Goal: Complete application form

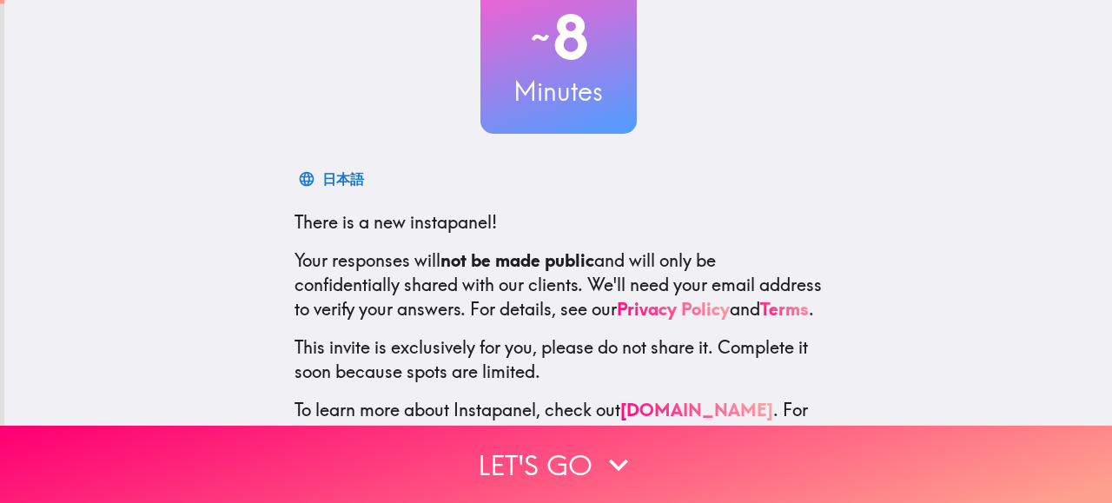
scroll to position [221, 0]
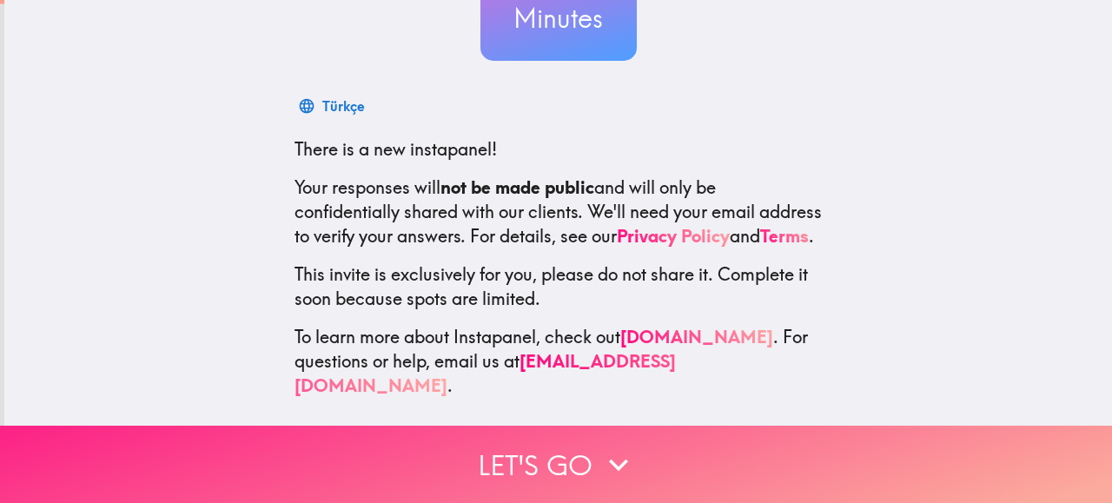
click at [533, 450] on button "Let's go" at bounding box center [556, 464] width 1112 height 77
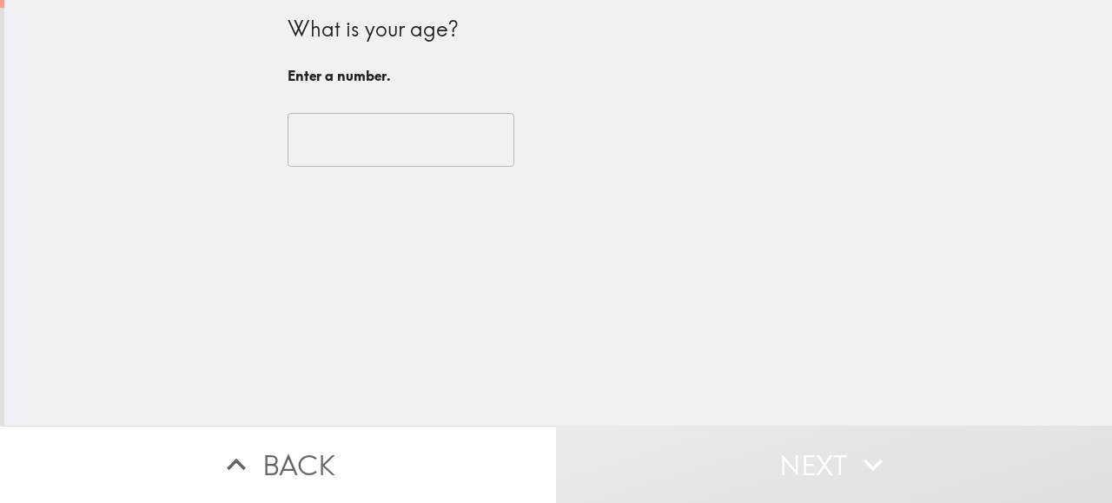
click at [382, 142] on input "number" at bounding box center [401, 140] width 227 height 54
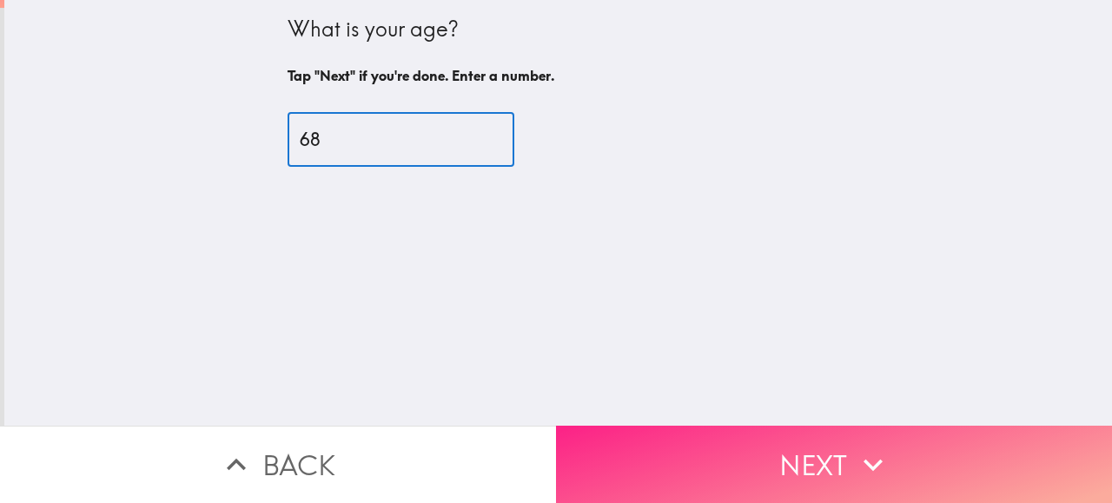
type input "68"
click at [826, 441] on button "Next" at bounding box center [834, 464] width 556 height 77
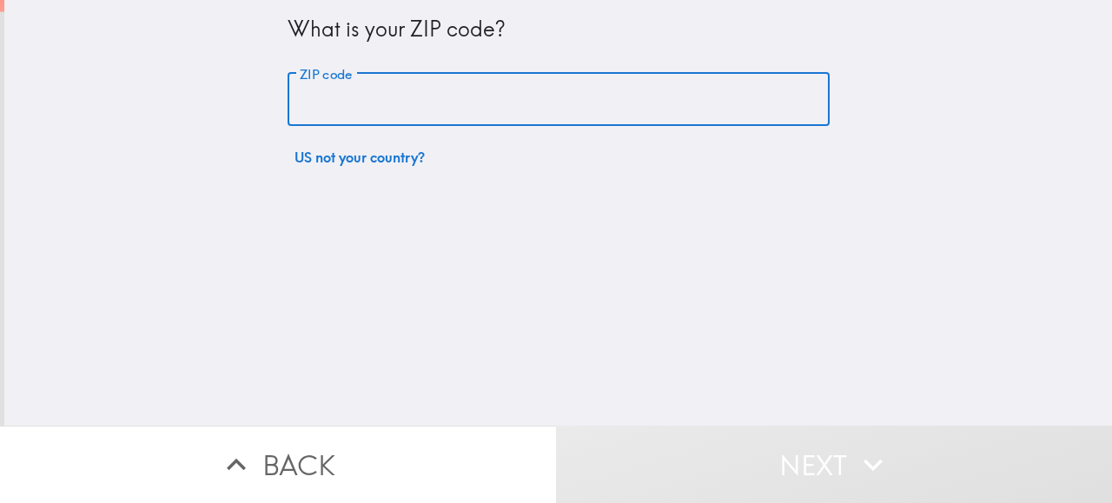
click at [460, 105] on input "ZIP code" at bounding box center [559, 100] width 542 height 54
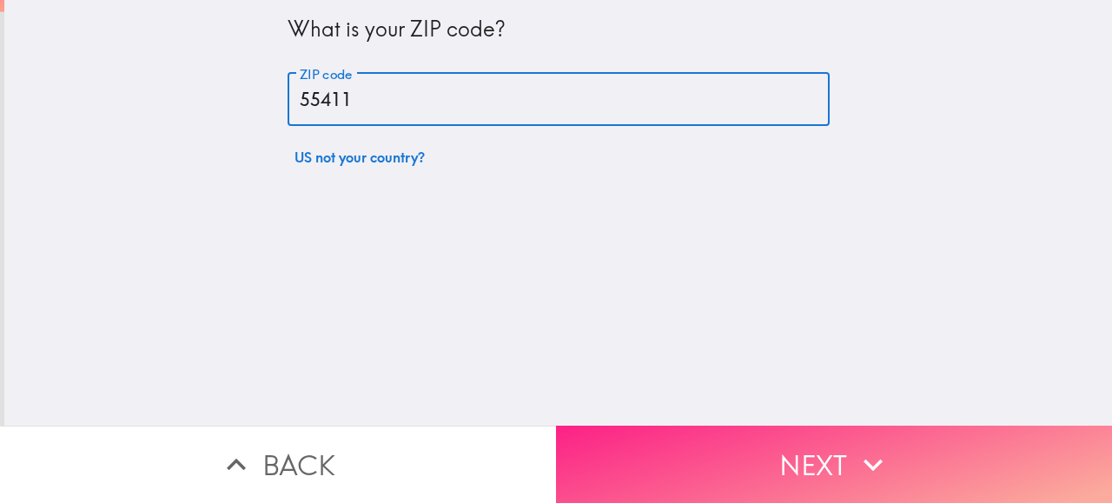
type input "55411"
click at [830, 467] on button "Next" at bounding box center [834, 464] width 556 height 77
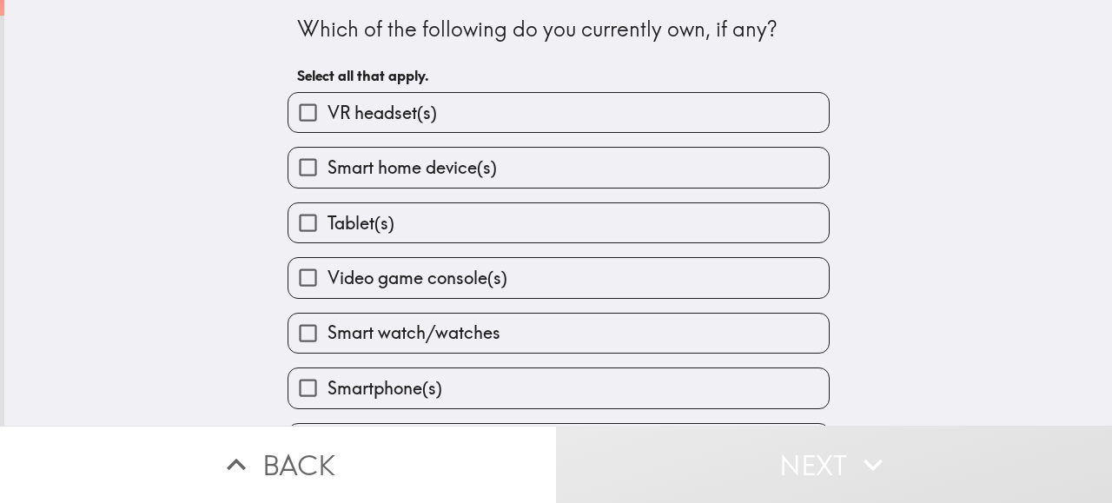
click at [572, 209] on label "Tablet(s)" at bounding box center [558, 222] width 540 height 39
click at [327, 209] on input "Tablet(s)" at bounding box center [307, 222] width 39 height 39
checkbox input "true"
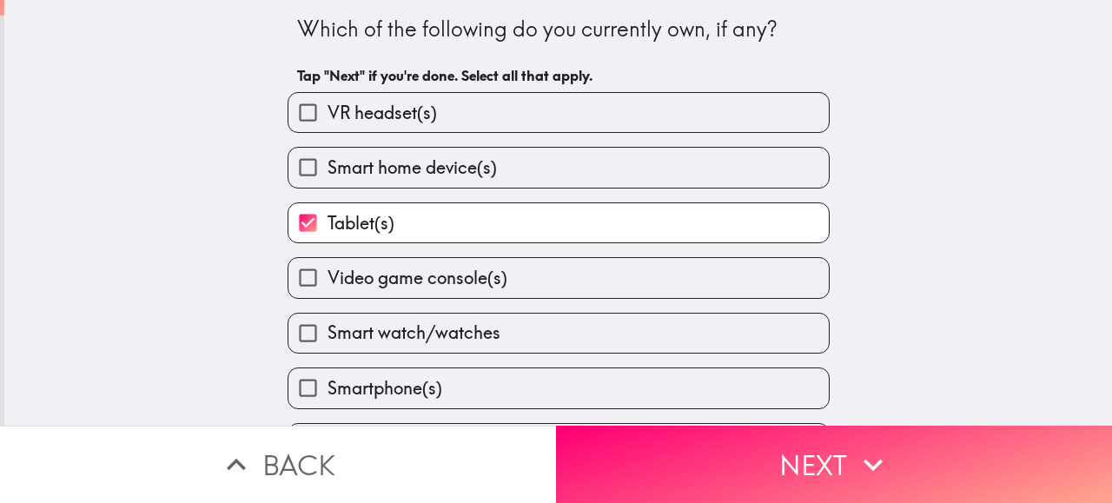
scroll to position [50, 0]
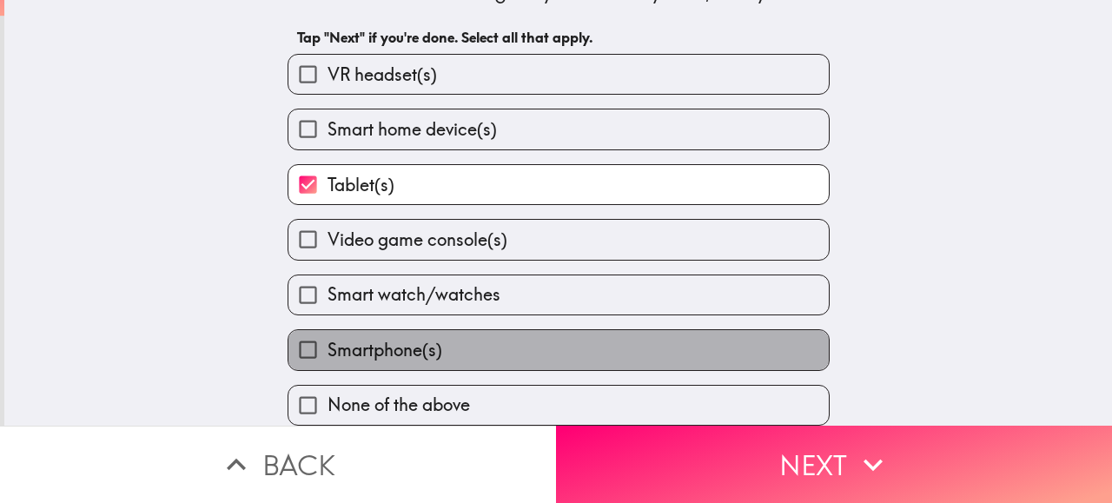
click at [711, 334] on label "Smartphone(s)" at bounding box center [558, 349] width 540 height 39
click at [327, 334] on input "Smartphone(s)" at bounding box center [307, 349] width 39 height 39
checkbox input "true"
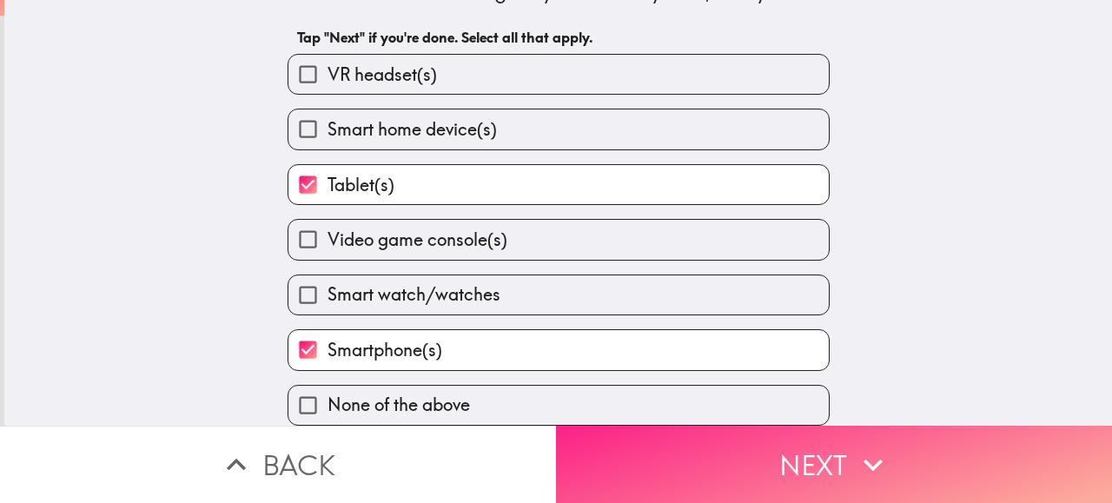
click at [844, 456] on button "Next" at bounding box center [834, 464] width 556 height 77
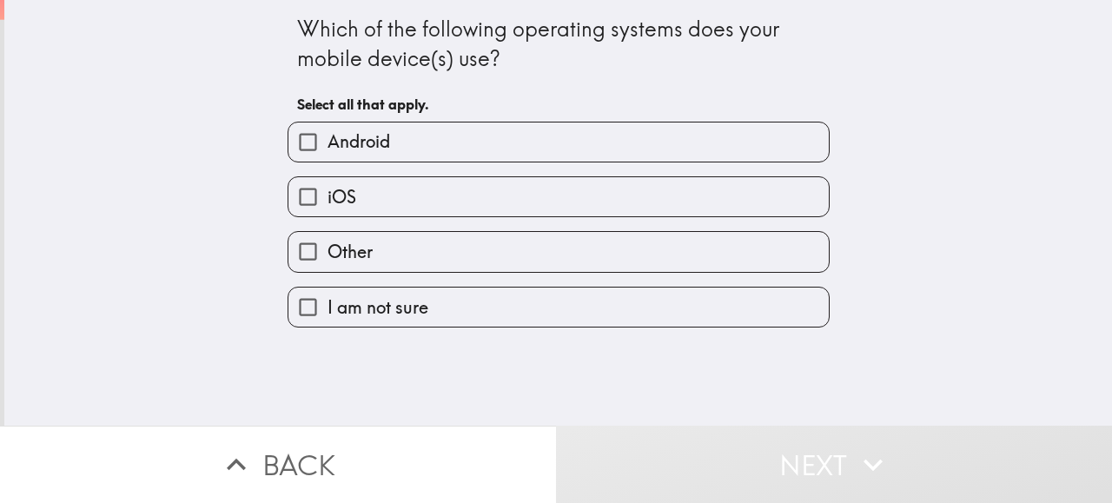
click at [361, 141] on span "Android" at bounding box center [358, 141] width 63 height 24
click at [327, 141] on input "Android" at bounding box center [307, 141] width 39 height 39
checkbox input "true"
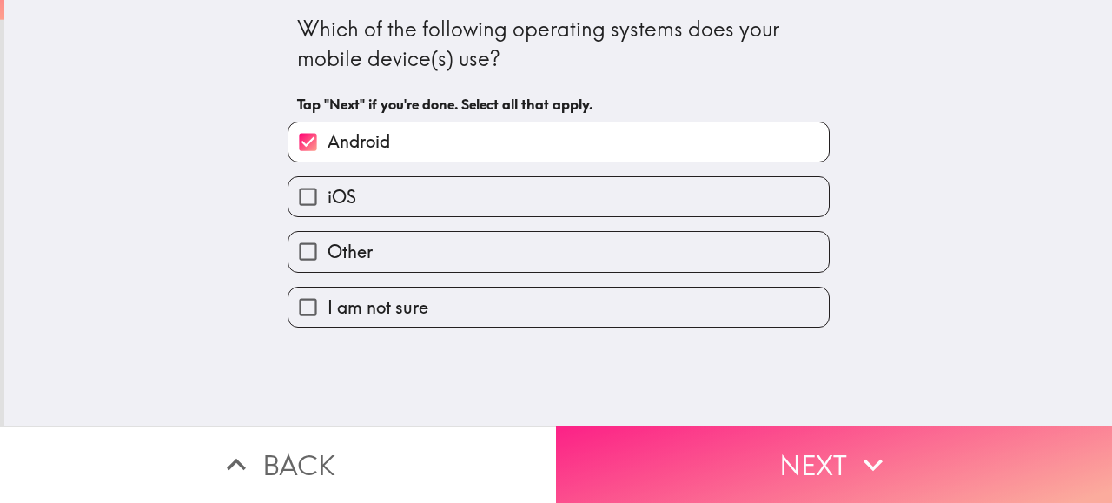
click at [813, 455] on button "Next" at bounding box center [834, 464] width 556 height 77
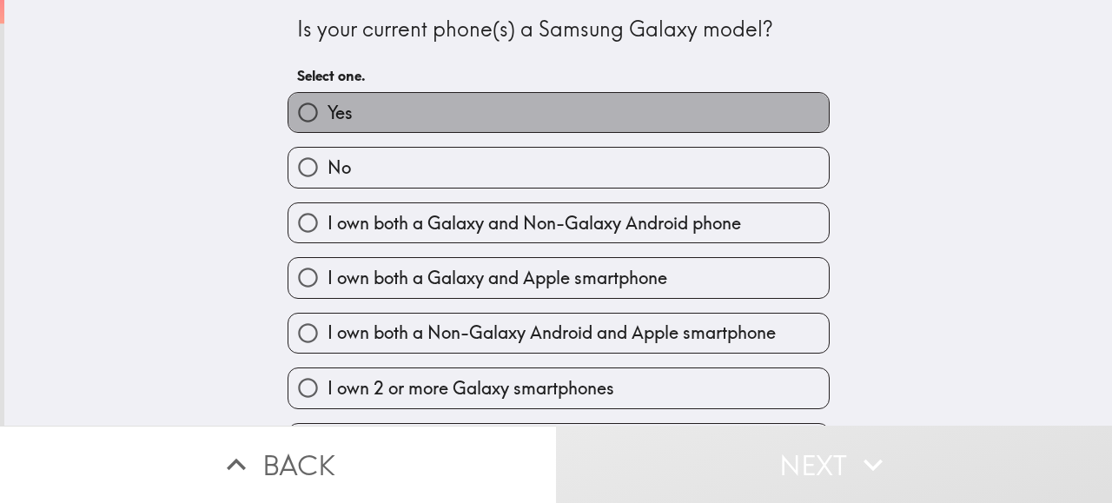
click at [418, 102] on label "Yes" at bounding box center [558, 112] width 540 height 39
click at [327, 102] on input "Yes" at bounding box center [307, 112] width 39 height 39
radio input "true"
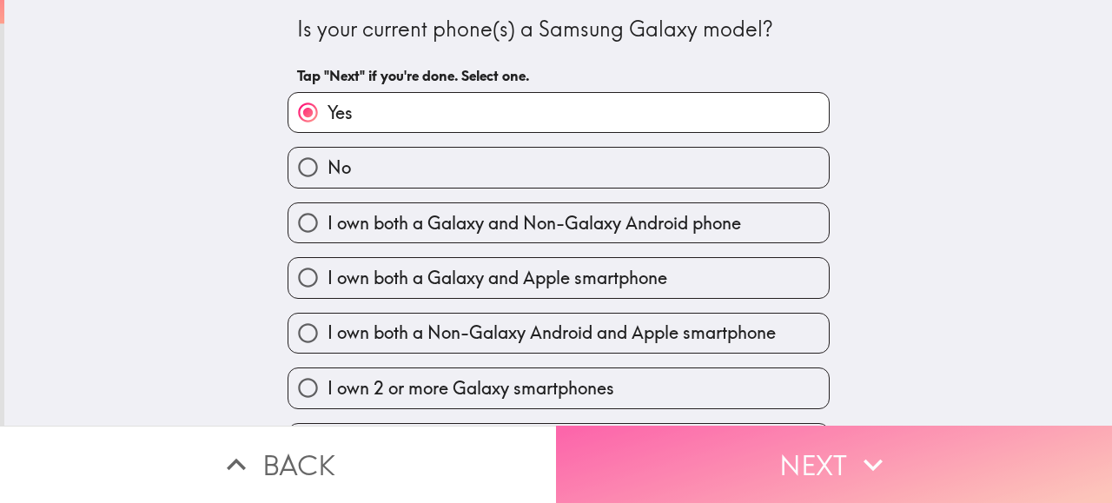
click at [862, 429] on button "Next" at bounding box center [834, 464] width 556 height 77
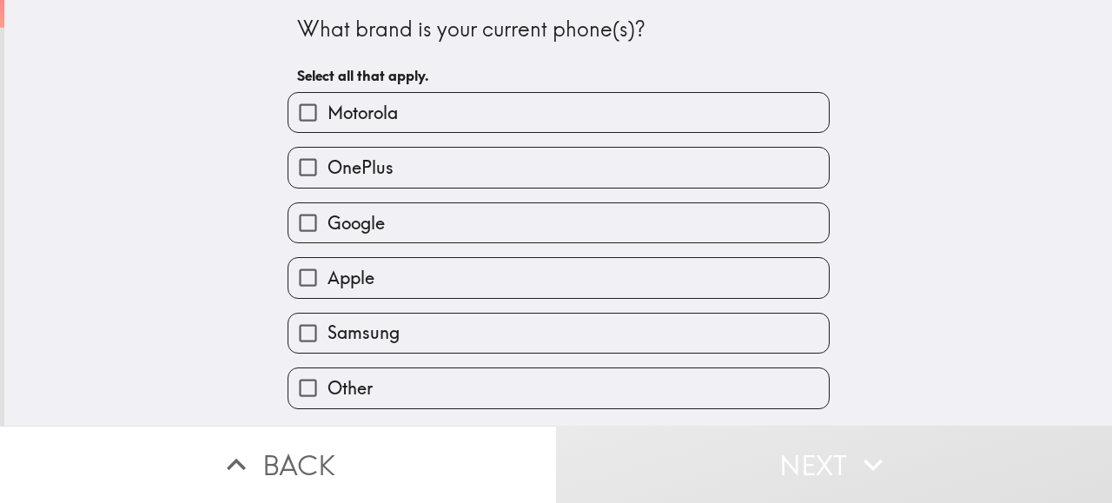
click at [530, 329] on label "Samsung" at bounding box center [558, 333] width 540 height 39
click at [327, 329] on input "Samsung" at bounding box center [307, 333] width 39 height 39
checkbox input "true"
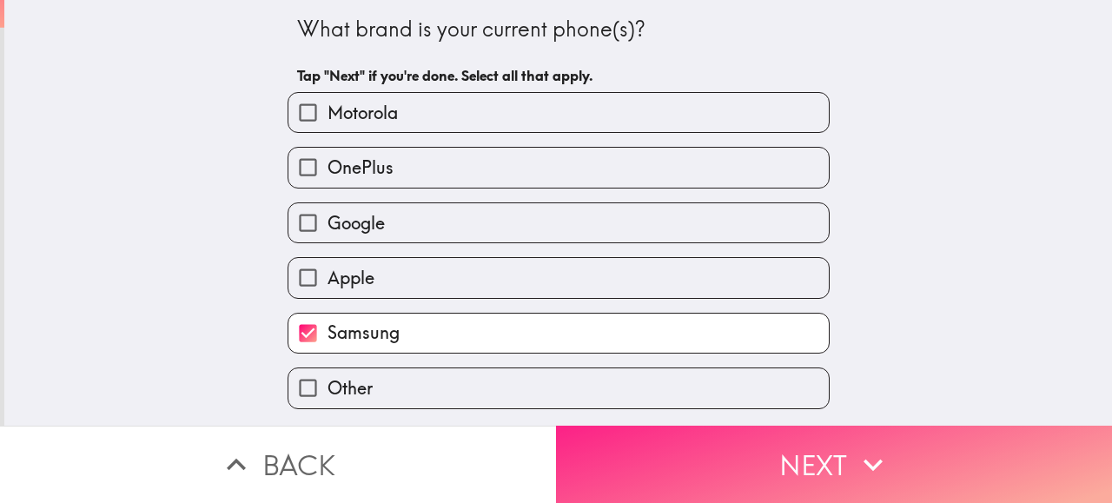
click at [799, 453] on button "Next" at bounding box center [834, 464] width 556 height 77
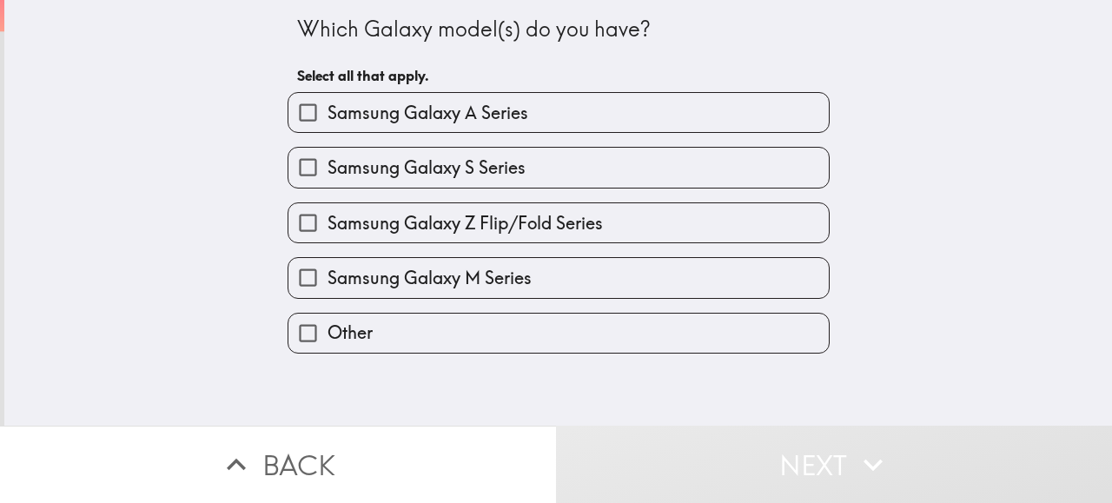
click at [571, 121] on label "Samsung Galaxy A Series" at bounding box center [558, 112] width 540 height 39
click at [327, 121] on input "Samsung Galaxy A Series" at bounding box center [307, 112] width 39 height 39
checkbox input "true"
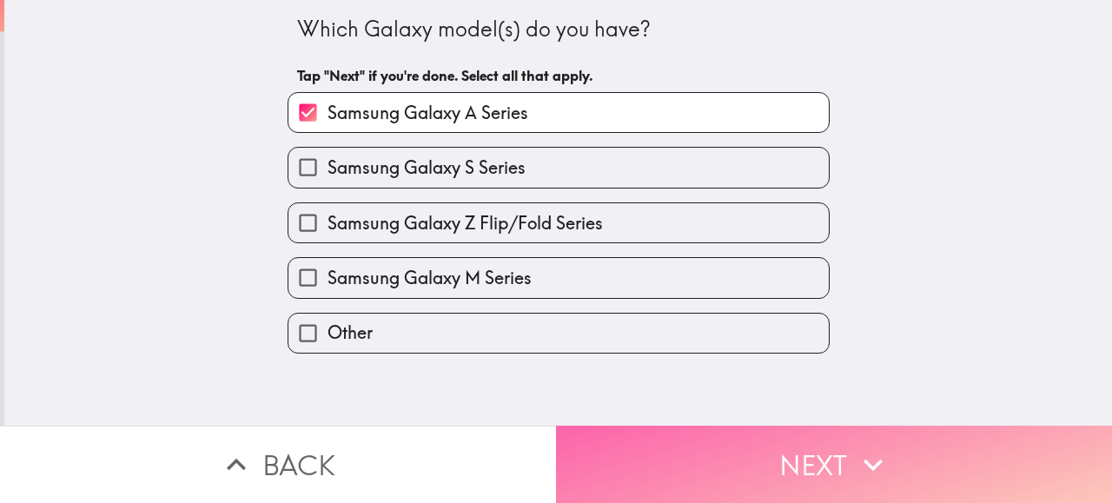
click at [841, 443] on button "Next" at bounding box center [834, 464] width 556 height 77
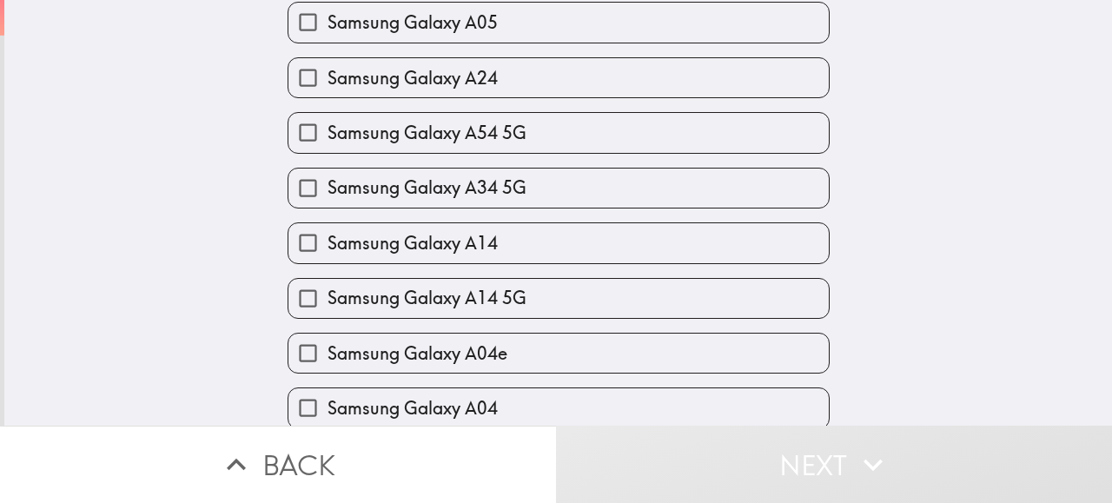
scroll to position [719, 0]
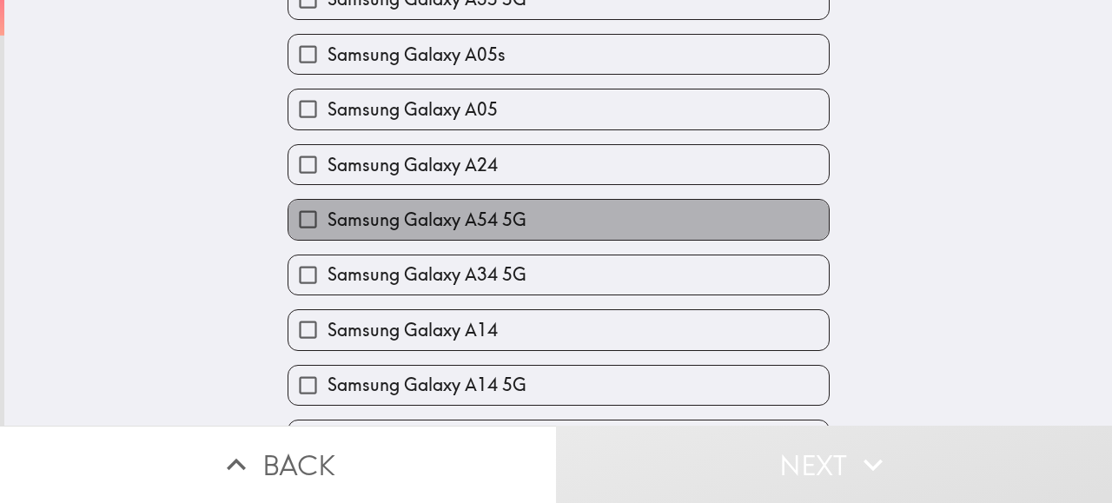
click at [380, 209] on span "Samsung Galaxy A54 5G" at bounding box center [426, 220] width 199 height 24
click at [327, 209] on input "Samsung Galaxy A54 5G" at bounding box center [307, 219] width 39 height 39
checkbox input "true"
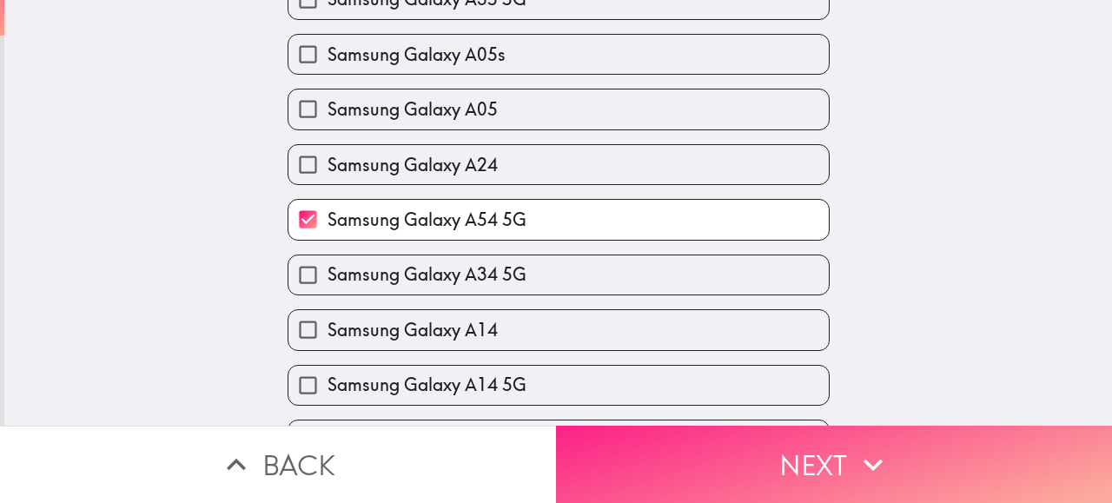
click at [808, 457] on button "Next" at bounding box center [834, 464] width 556 height 77
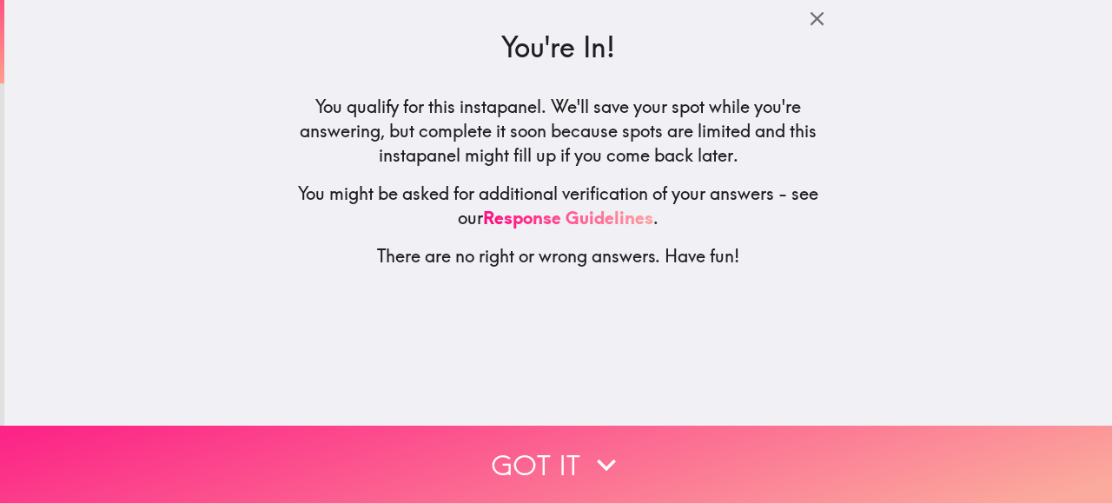
click at [556, 465] on button "Got it" at bounding box center [556, 464] width 1112 height 77
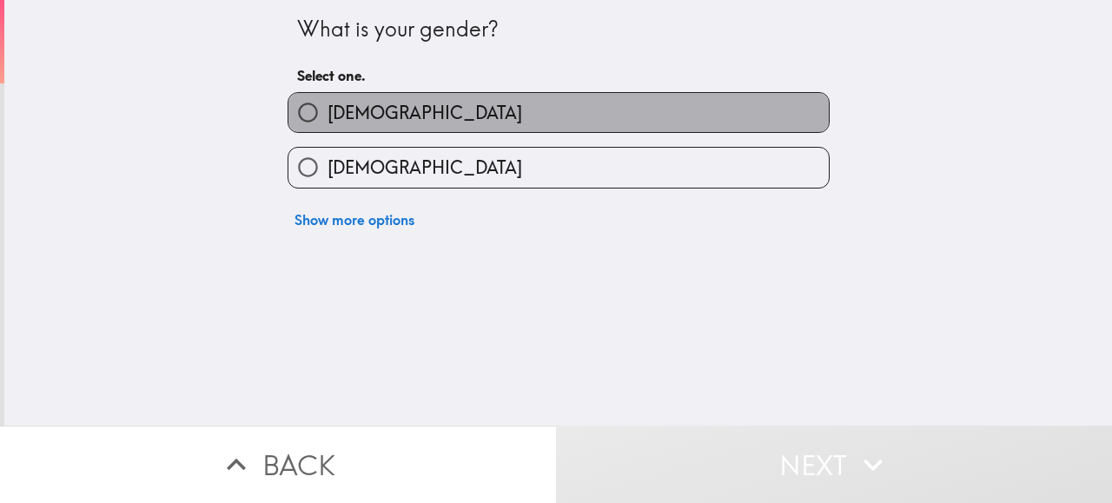
click at [505, 109] on label "[DEMOGRAPHIC_DATA]" at bounding box center [558, 112] width 540 height 39
click at [327, 109] on input "[DEMOGRAPHIC_DATA]" at bounding box center [307, 112] width 39 height 39
radio input "true"
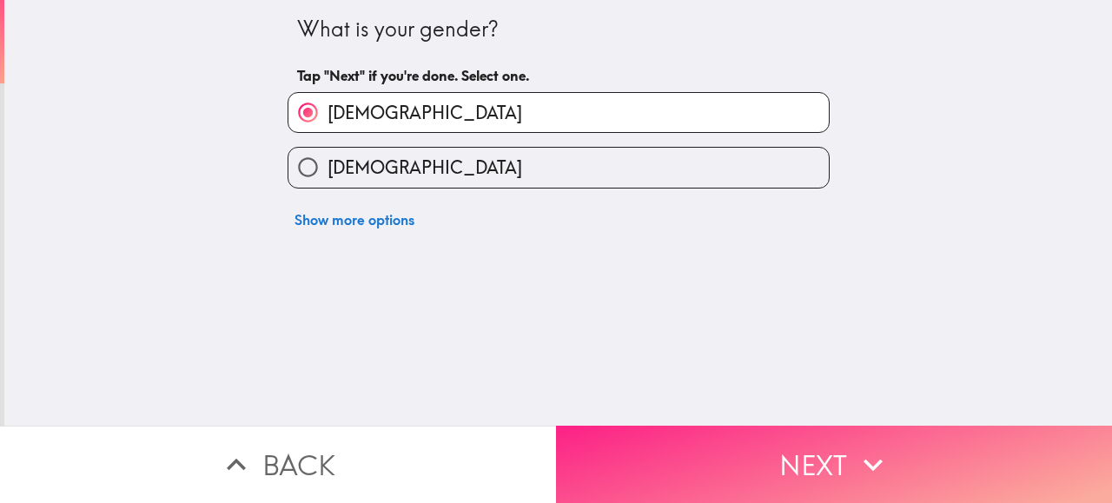
click at [761, 460] on button "Next" at bounding box center [834, 464] width 556 height 77
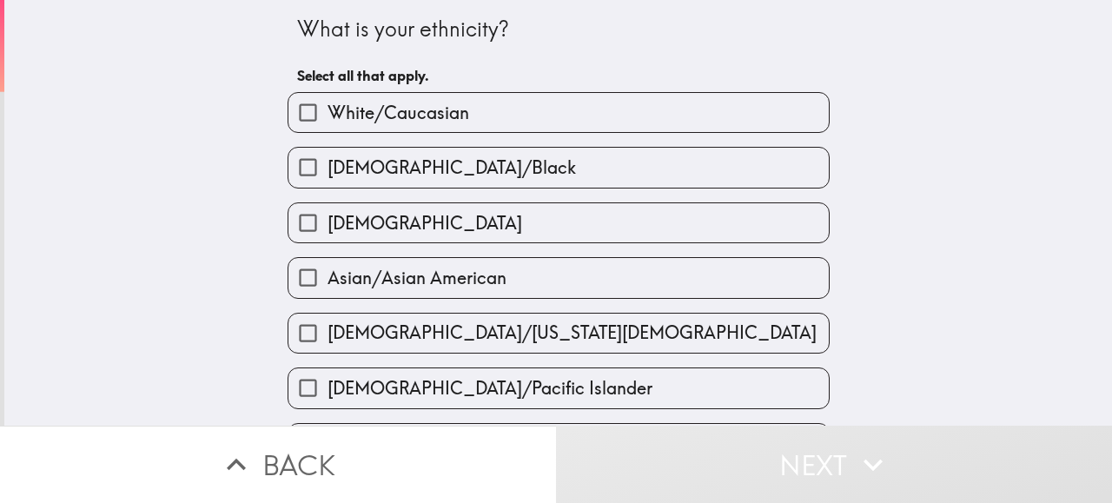
click at [410, 103] on span "White/Caucasian" at bounding box center [398, 113] width 142 height 24
click at [327, 103] on input "White/Caucasian" at bounding box center [307, 112] width 39 height 39
checkbox input "true"
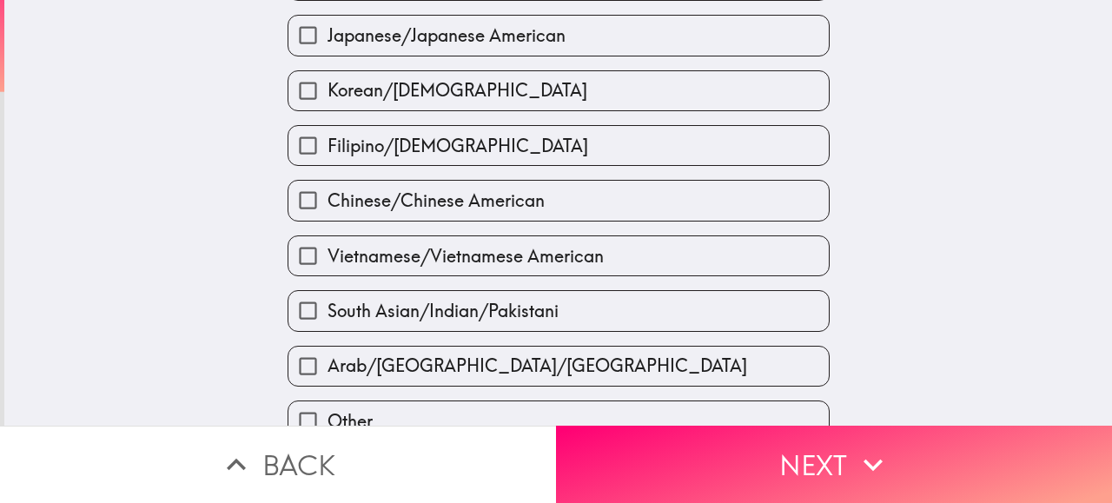
scroll to position [706, 0]
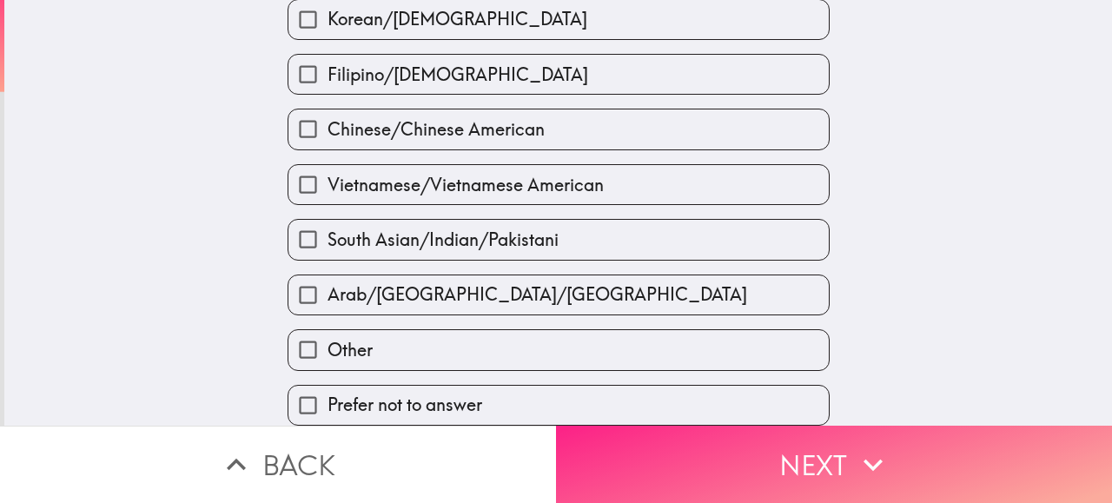
click at [824, 466] on button "Next" at bounding box center [834, 464] width 556 height 77
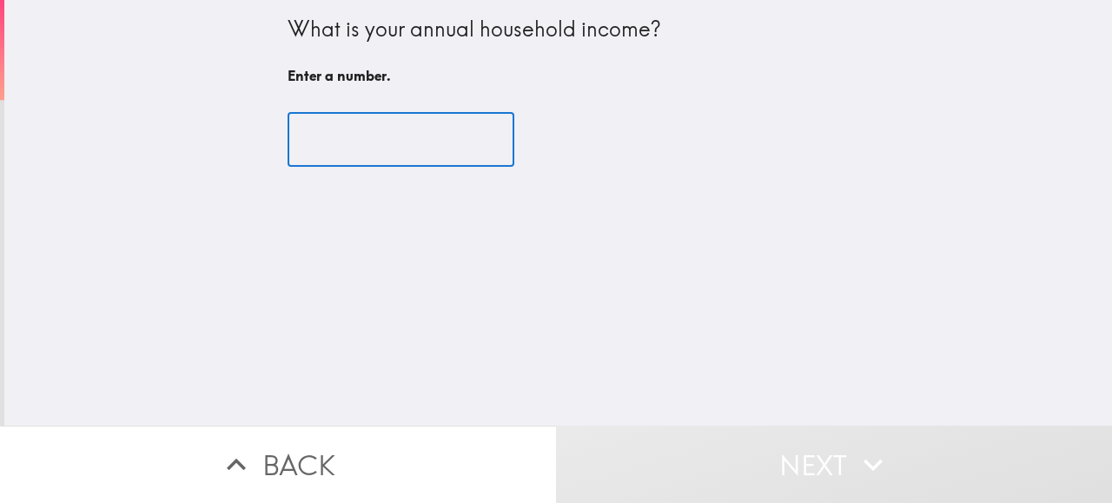
click at [414, 130] on input "number" at bounding box center [401, 140] width 227 height 54
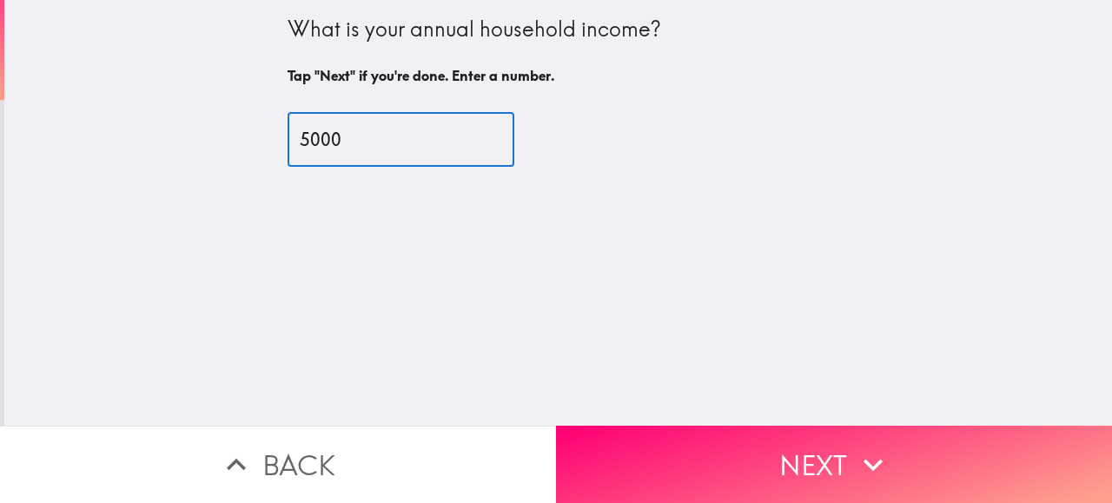
type input "50000"
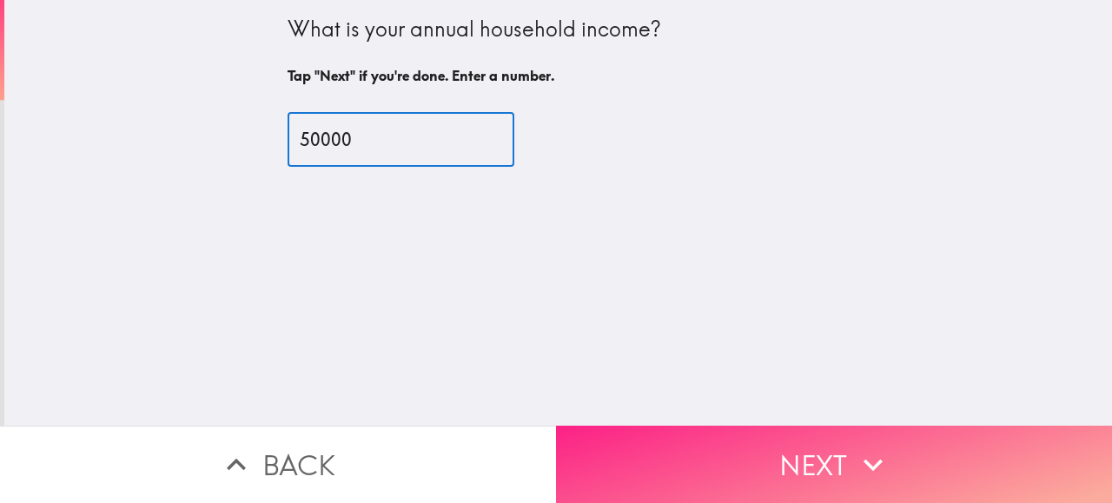
click at [812, 449] on button "Next" at bounding box center [834, 464] width 556 height 77
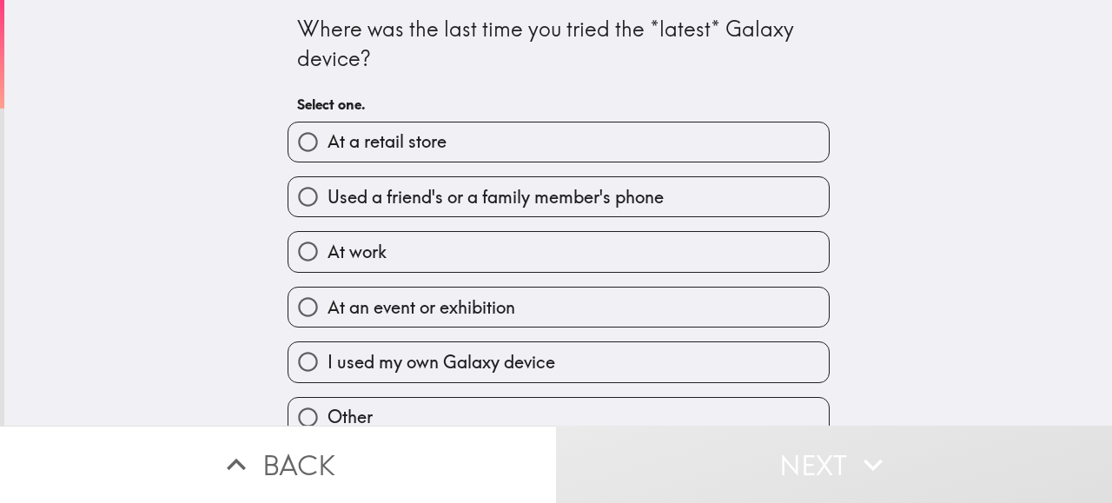
scroll to position [79, 0]
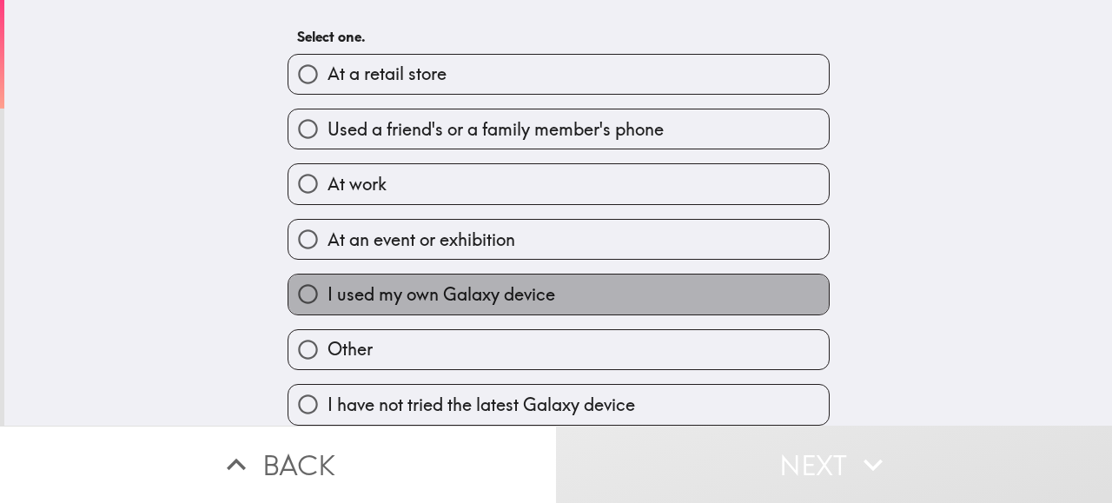
click at [495, 284] on span "I used my own Galaxy device" at bounding box center [441, 294] width 228 height 24
click at [327, 284] on input "I used my own Galaxy device" at bounding box center [307, 294] width 39 height 39
radio input "true"
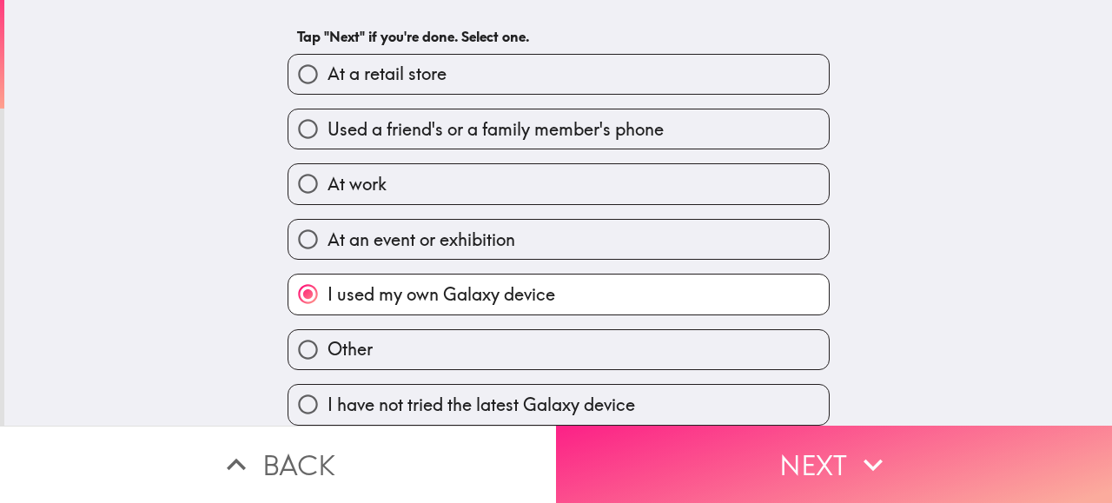
click at [788, 453] on button "Next" at bounding box center [834, 464] width 556 height 77
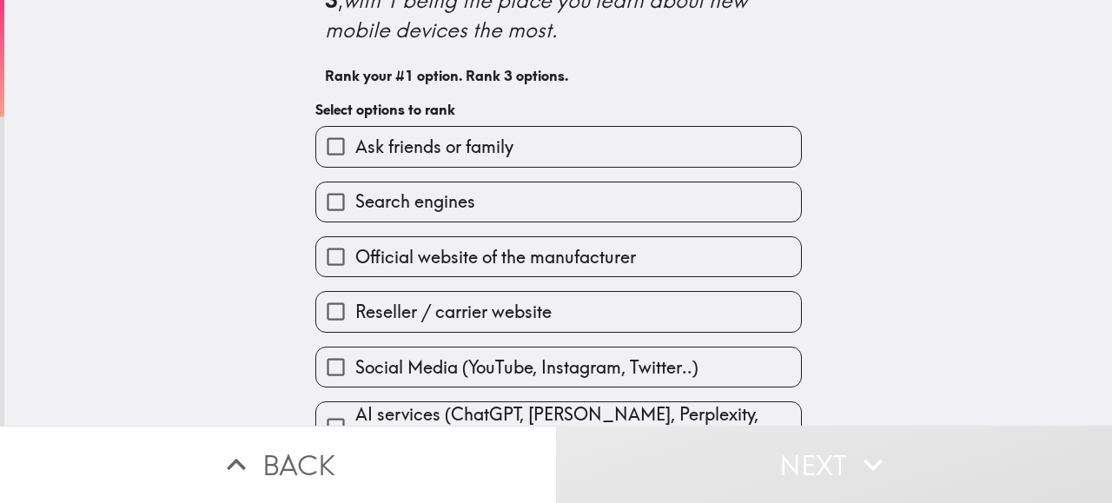
scroll to position [174, 0]
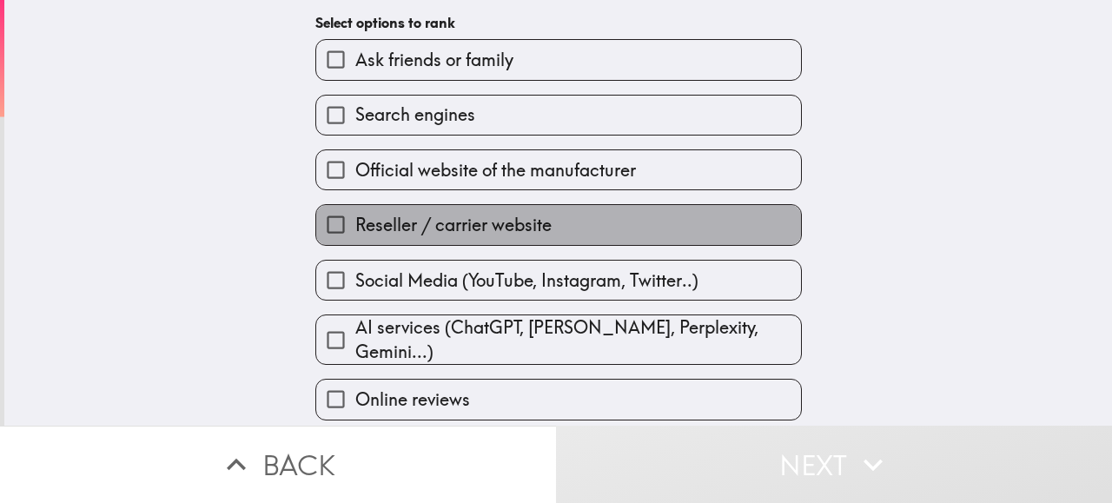
click at [452, 228] on span "Reseller / carrier website" at bounding box center [453, 225] width 196 height 24
click at [355, 228] on input "Reseller / carrier website" at bounding box center [335, 224] width 39 height 39
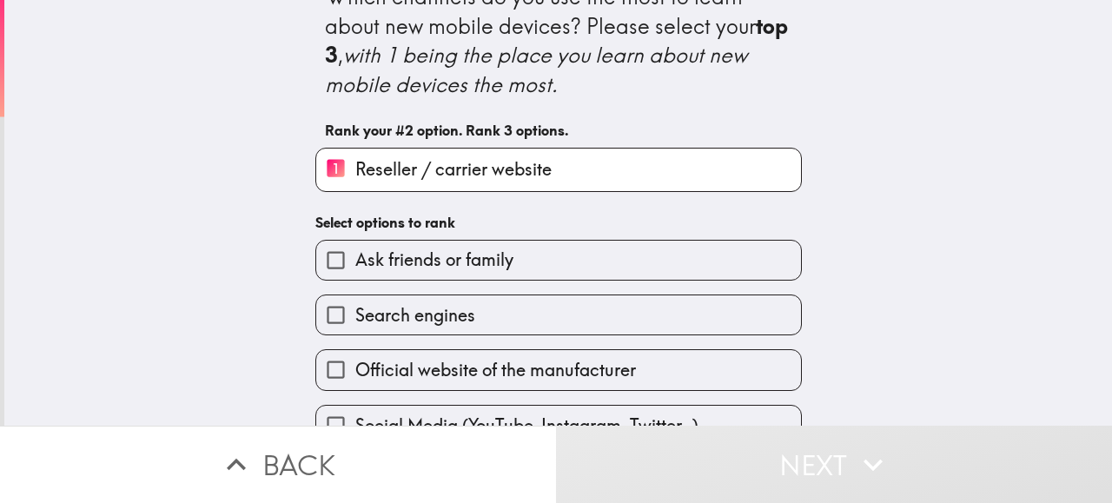
scroll to position [0, 0]
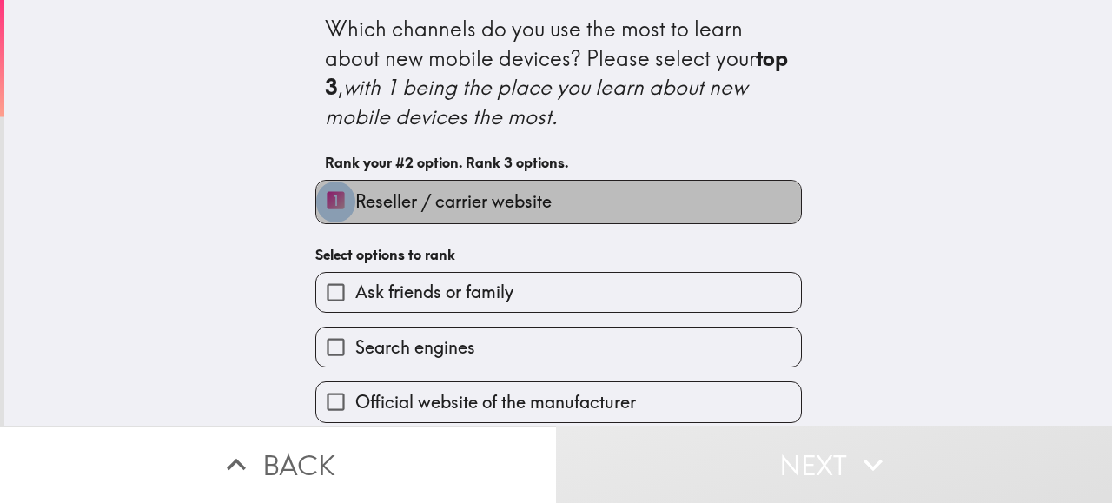
click at [340, 195] on input "1 Reseller / carrier website" at bounding box center [335, 202] width 39 height 43
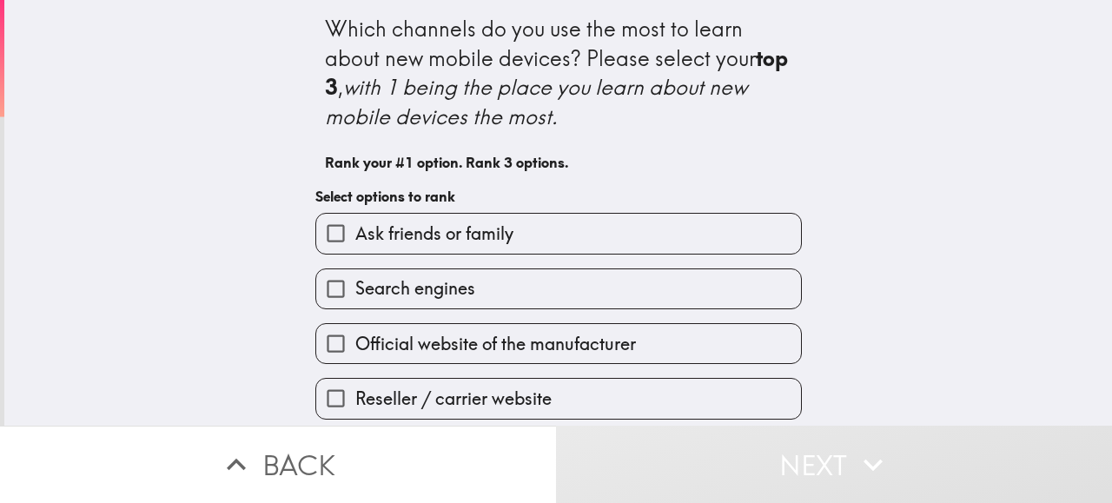
scroll to position [226, 0]
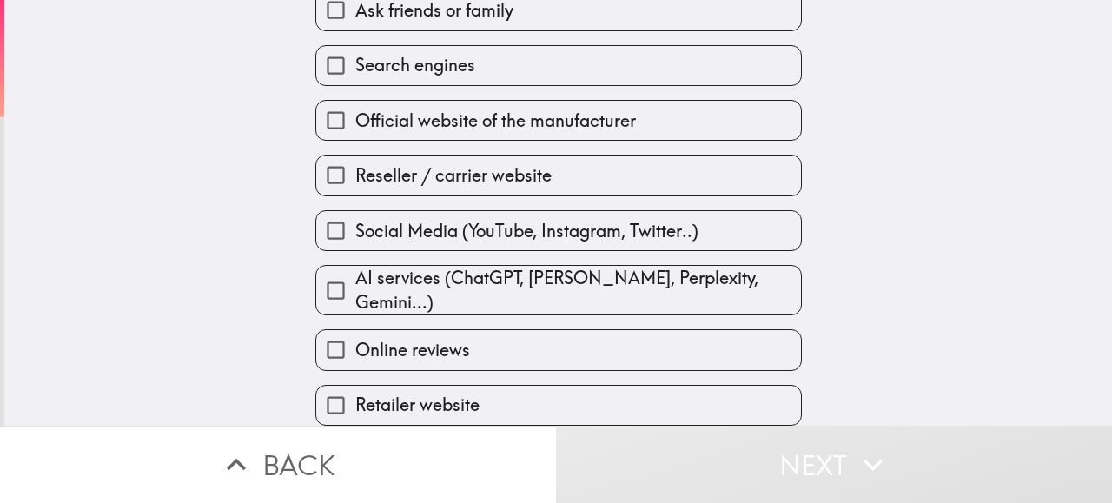
click at [396, 393] on span "Retailer website" at bounding box center [417, 405] width 124 height 24
click at [355, 389] on input "Retailer website" at bounding box center [335, 405] width 39 height 39
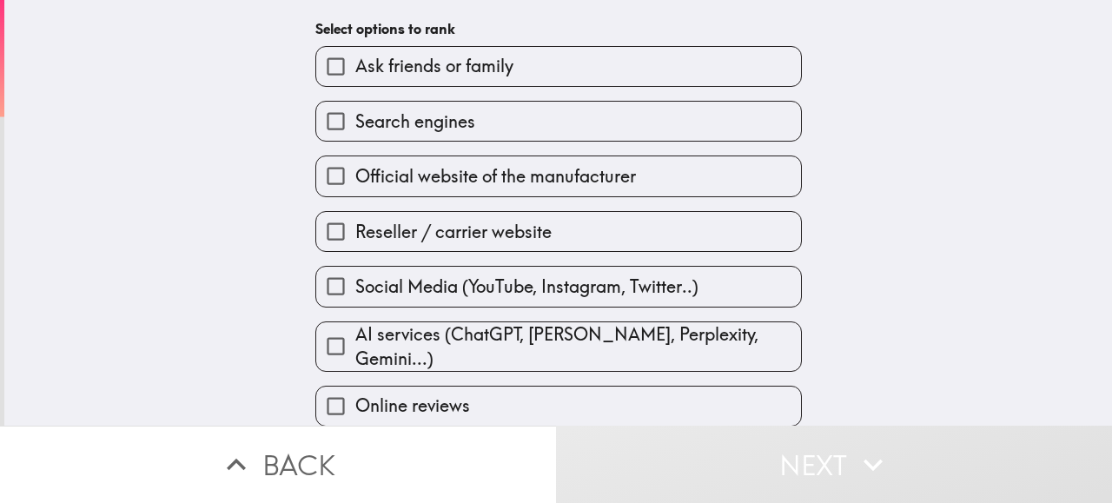
scroll to position [229, 0]
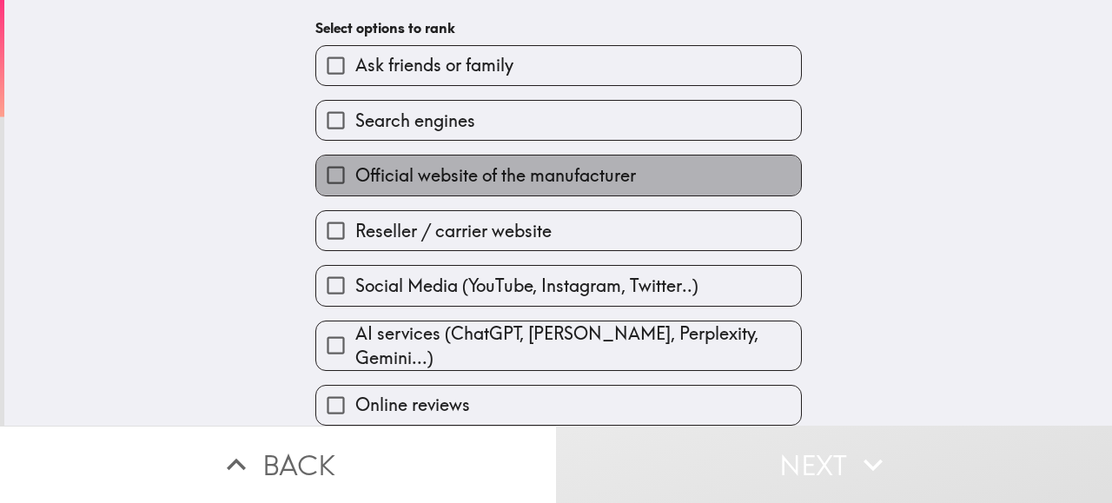
click at [499, 165] on span "Official website of the manufacturer" at bounding box center [495, 175] width 281 height 24
click at [355, 165] on input "Official website of the manufacturer" at bounding box center [335, 174] width 39 height 39
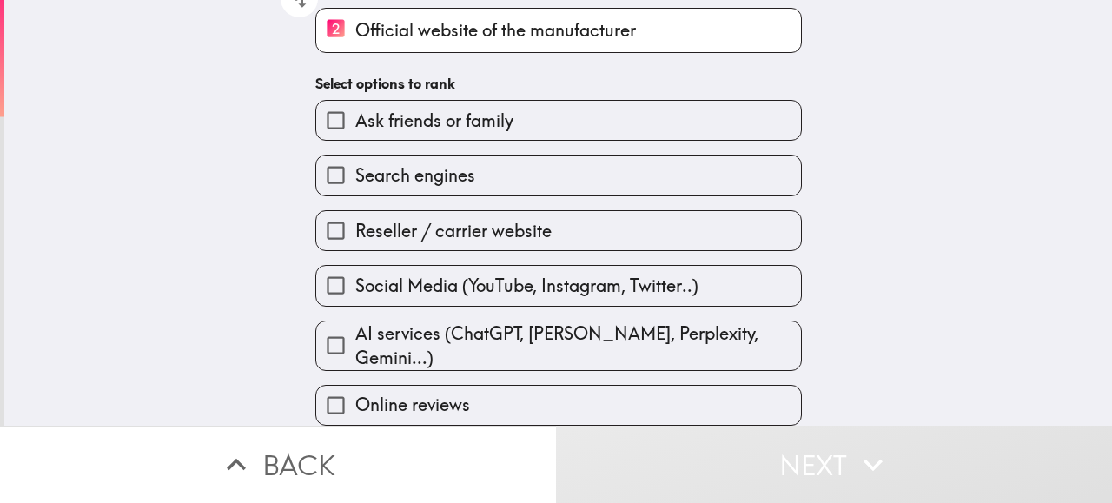
scroll to position [233, 0]
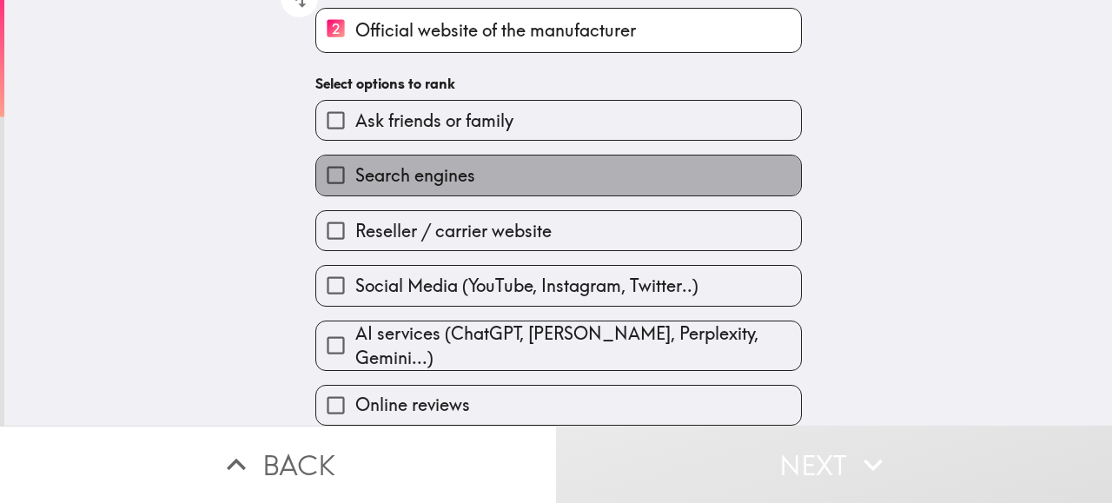
click at [418, 176] on span "Search engines" at bounding box center [415, 175] width 120 height 24
click at [355, 176] on input "Search engines" at bounding box center [335, 174] width 39 height 39
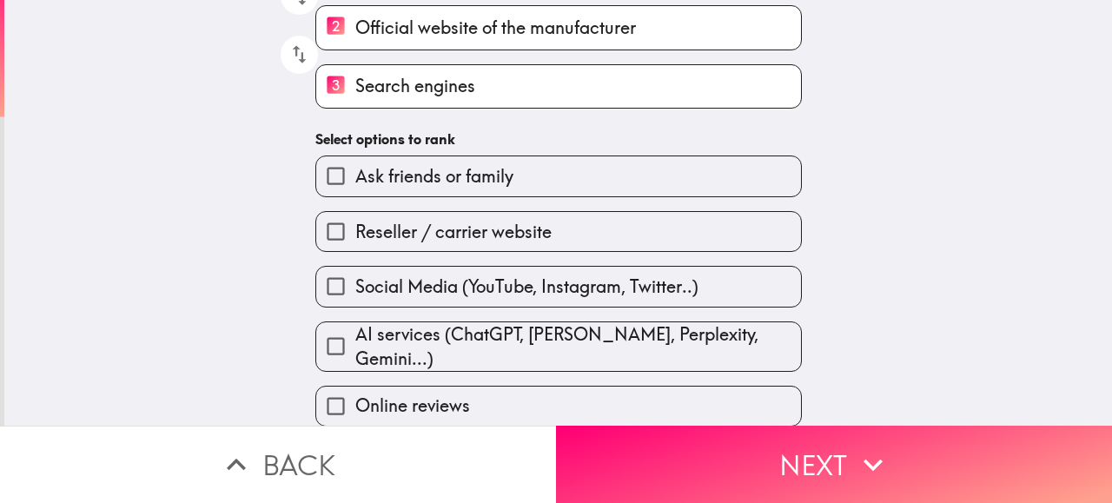
scroll to position [236, 0]
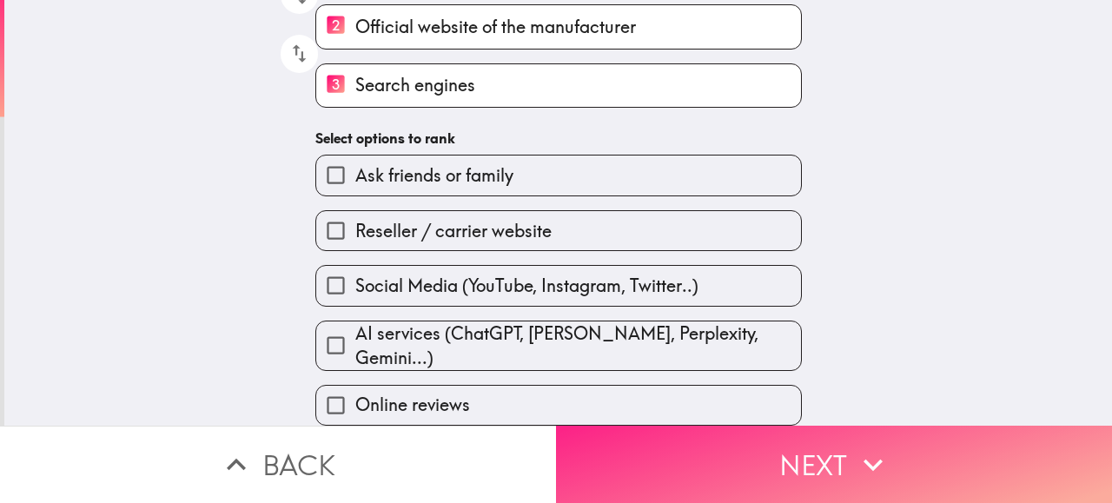
click at [818, 452] on button "Next" at bounding box center [834, 464] width 556 height 77
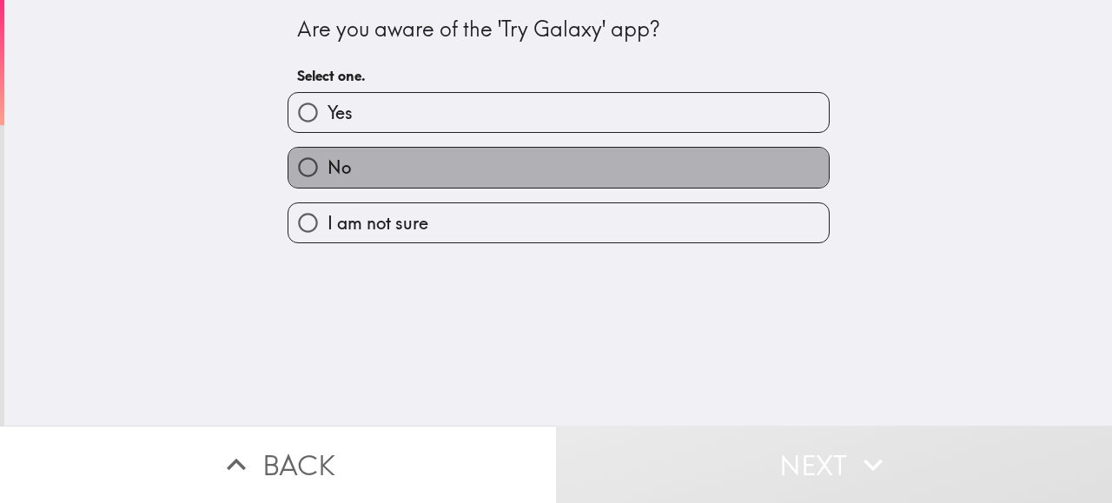
click at [426, 182] on label "No" at bounding box center [558, 167] width 540 height 39
click at [327, 182] on input "No" at bounding box center [307, 167] width 39 height 39
radio input "true"
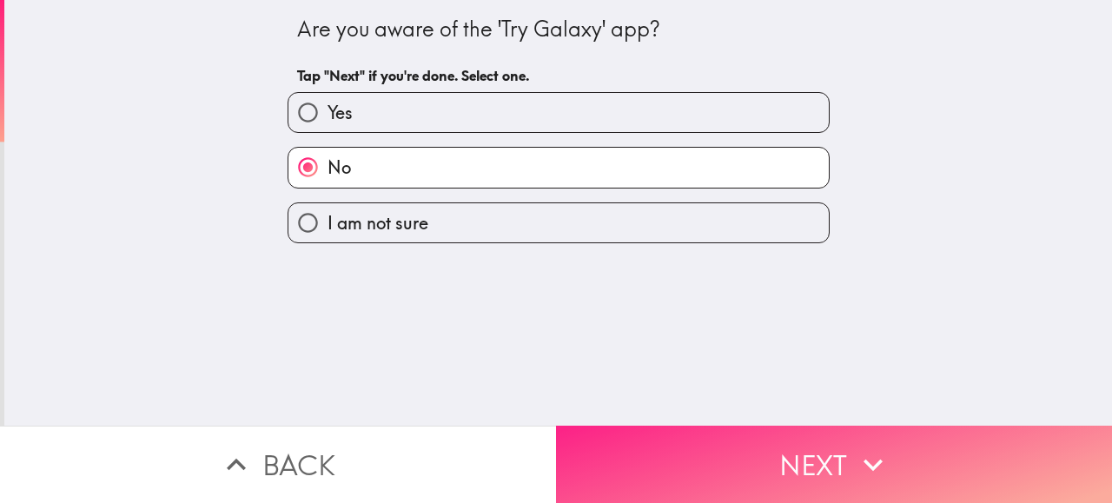
click at [826, 445] on button "Next" at bounding box center [834, 464] width 556 height 77
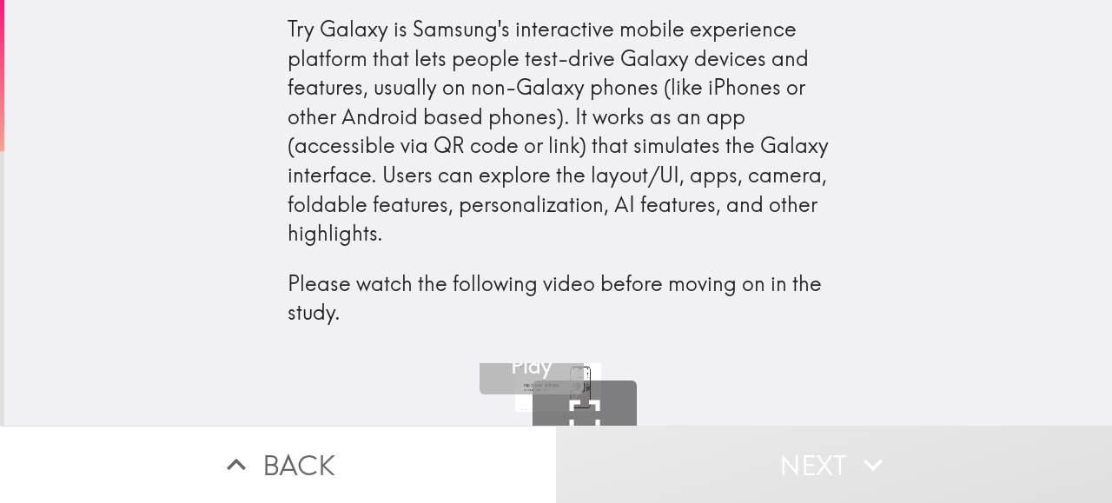
click at [511, 375] on h5 "Play" at bounding box center [531, 367] width 41 height 30
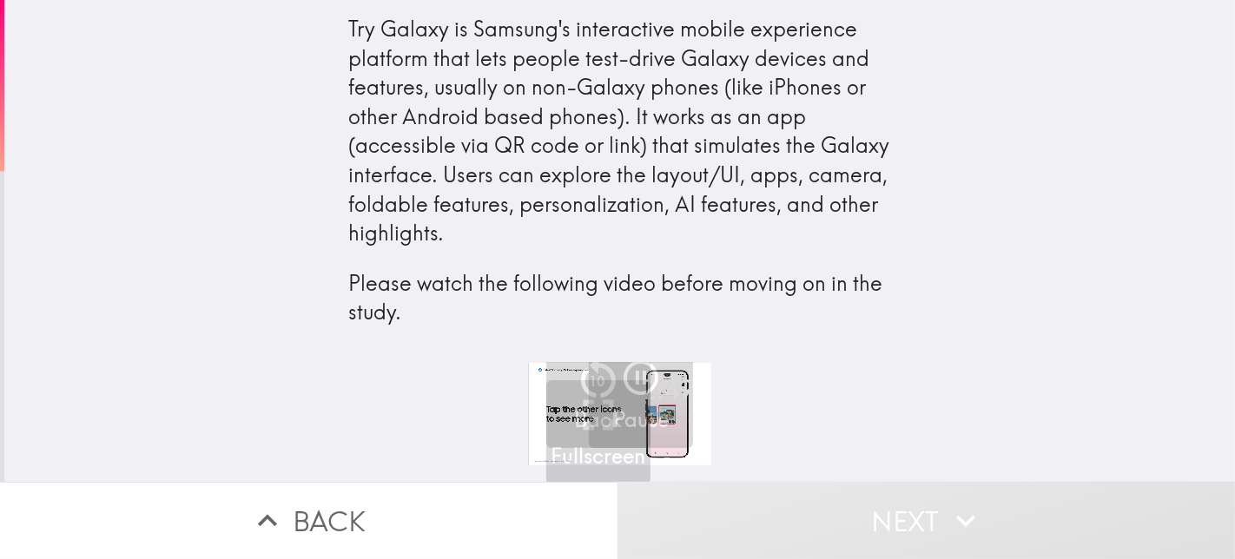
drag, startPoint x: 1111, startPoint y: 6, endPoint x: 924, endPoint y: 344, distance: 386.1
click at [924, 344] on div "Try Galaxy is Samsung's interactive mobile experience platform that lets people…" at bounding box center [619, 181] width 1231 height 363
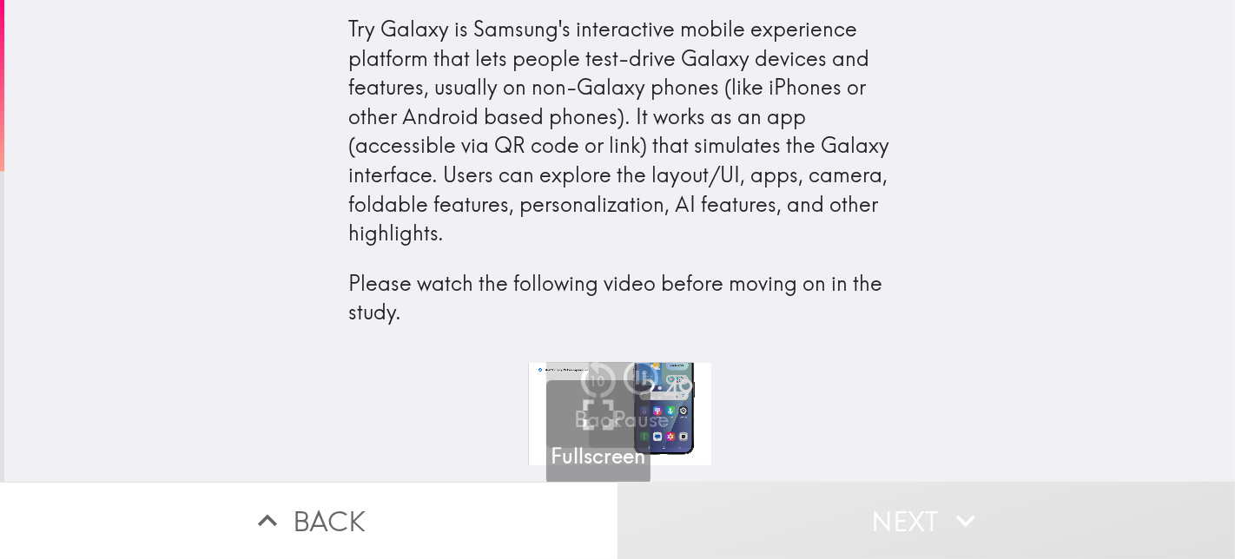
click at [571, 452] on h5 "Fullscreen" at bounding box center [598, 457] width 95 height 30
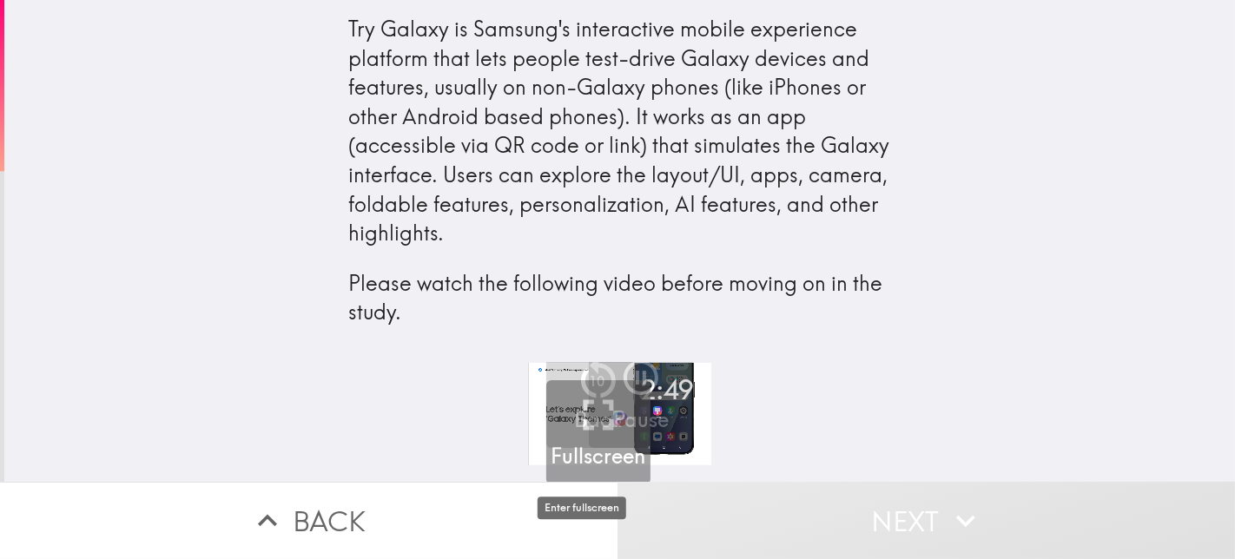
click at [591, 460] on h5 "Fullscreen" at bounding box center [598, 457] width 95 height 30
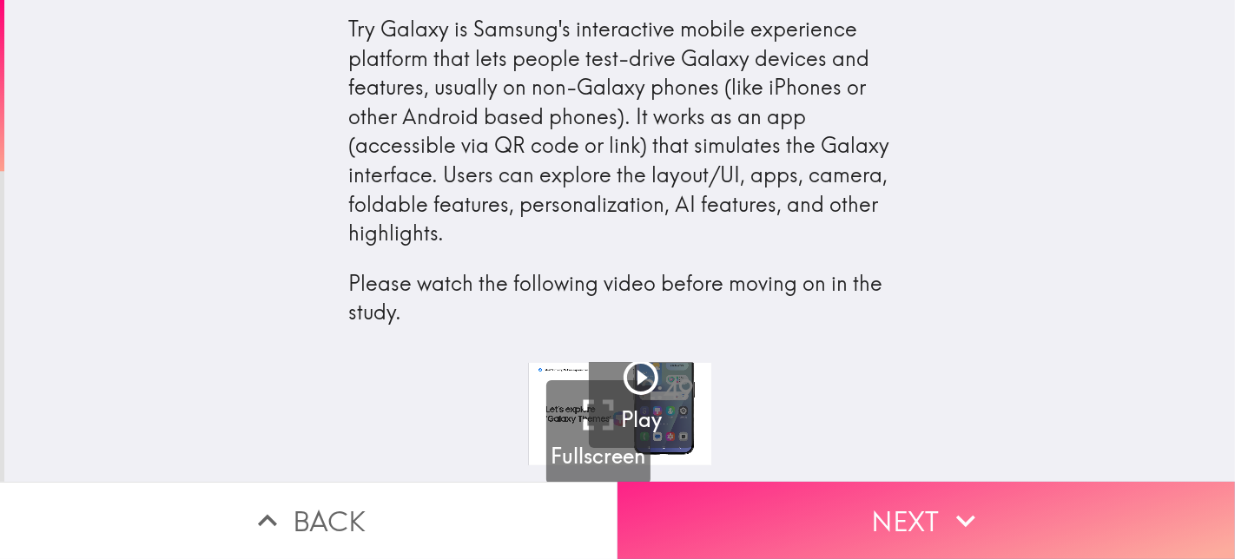
click at [929, 502] on button "Next" at bounding box center [927, 520] width 618 height 77
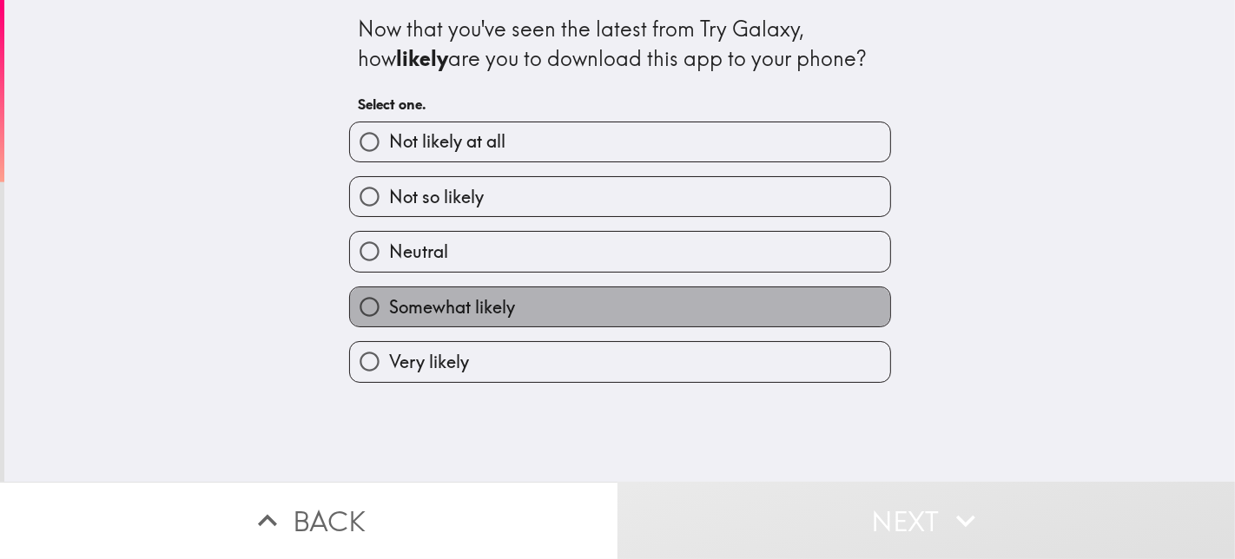
click at [642, 307] on label "Somewhat likely" at bounding box center [620, 307] width 540 height 39
click at [389, 307] on input "Somewhat likely" at bounding box center [369, 307] width 39 height 39
radio input "true"
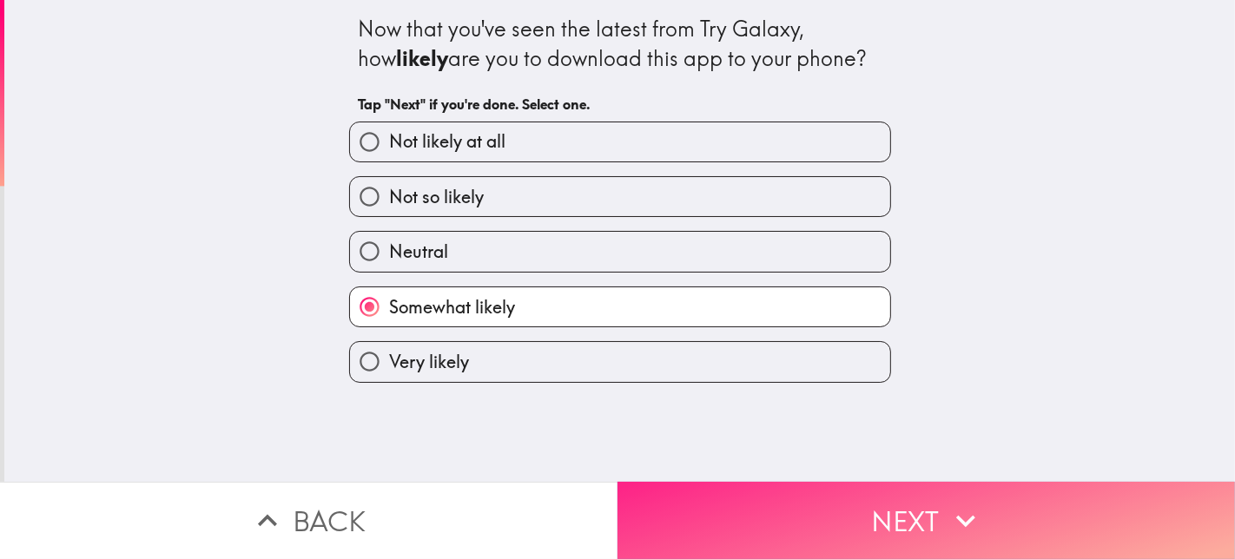
click at [894, 502] on button "Next" at bounding box center [927, 520] width 618 height 77
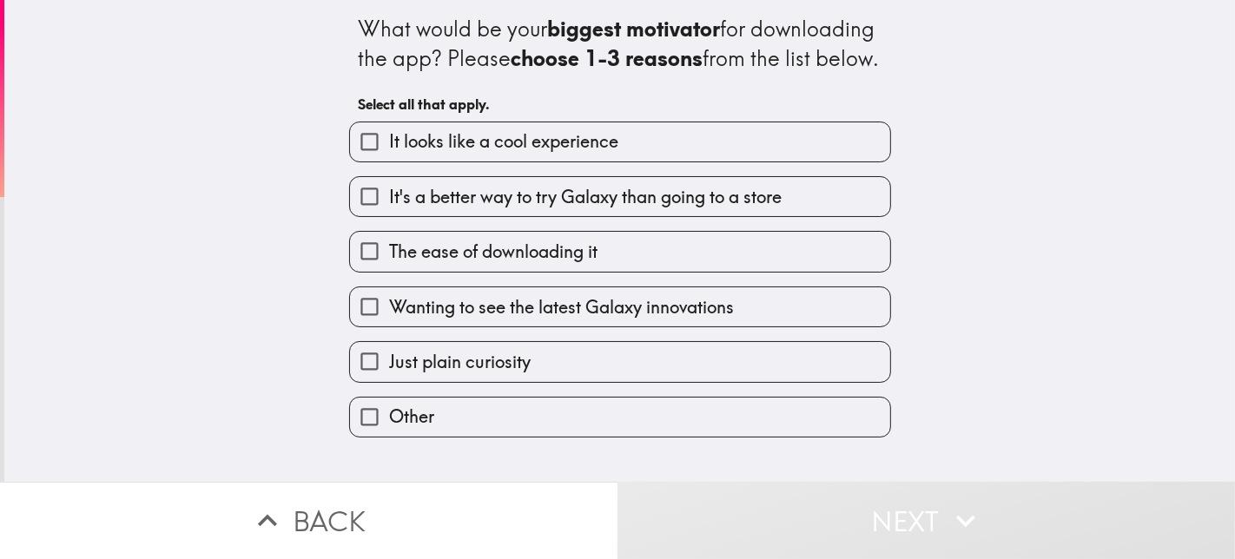
click at [508, 209] on span "It's a better way to try Galaxy than going to a store" at bounding box center [585, 197] width 393 height 24
click at [389, 216] on input "It's a better way to try Galaxy than going to a store" at bounding box center [369, 196] width 39 height 39
checkbox input "true"
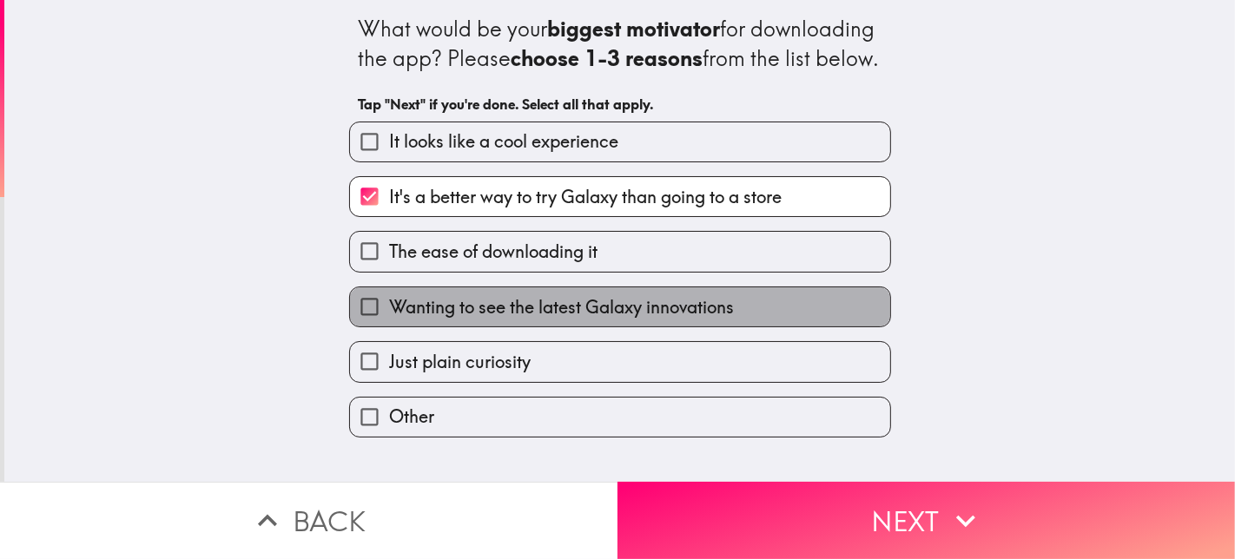
click at [707, 320] on span "Wanting to see the latest Galaxy innovations" at bounding box center [561, 307] width 345 height 24
click at [389, 327] on input "Wanting to see the latest Galaxy innovations" at bounding box center [369, 307] width 39 height 39
checkbox input "true"
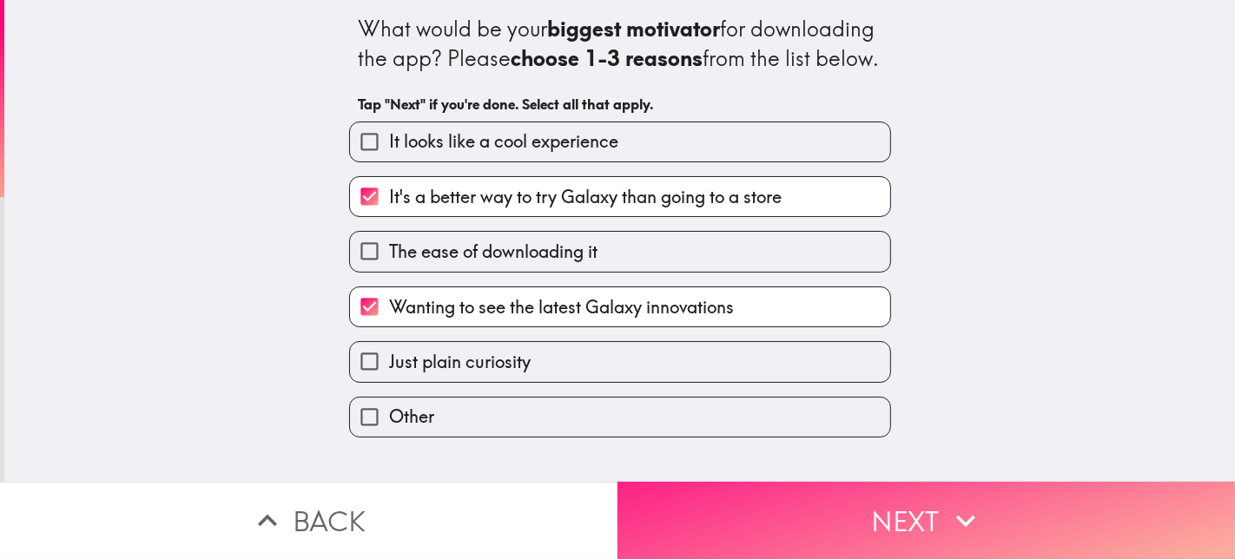
click at [915, 502] on button "Next" at bounding box center [927, 520] width 618 height 77
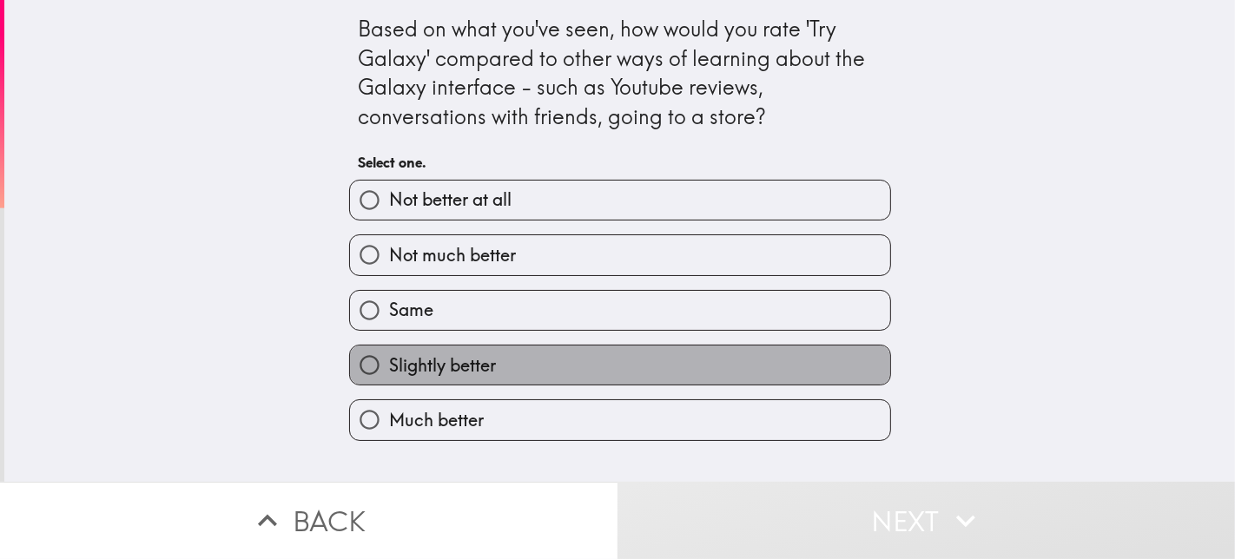
click at [535, 372] on label "Slightly better" at bounding box center [620, 365] width 540 height 39
click at [389, 372] on input "Slightly better" at bounding box center [369, 365] width 39 height 39
radio input "true"
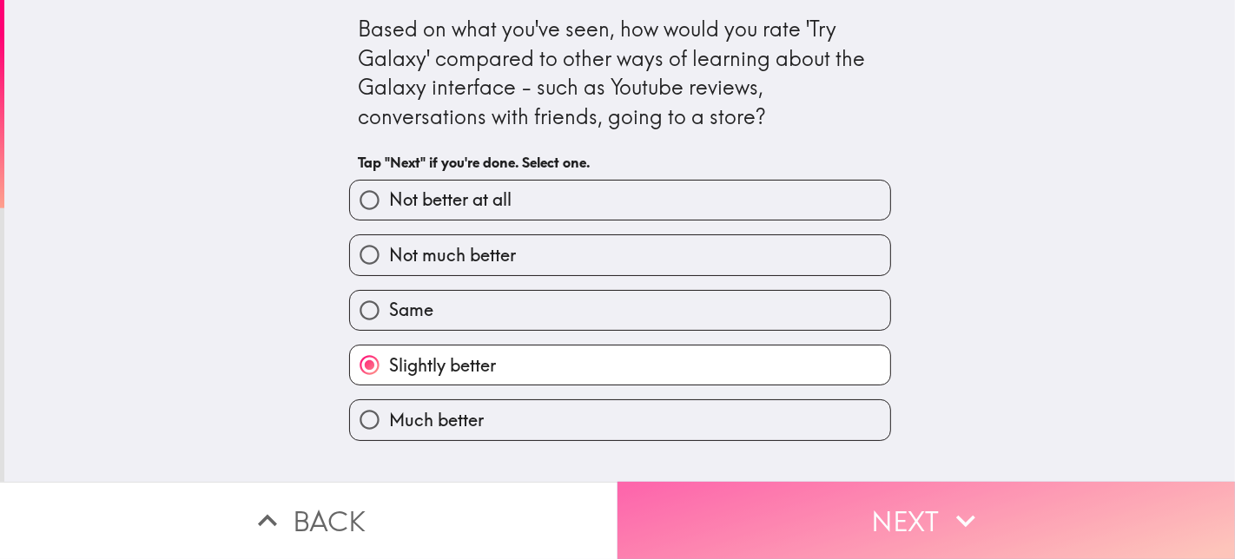
click at [947, 502] on icon "button" at bounding box center [966, 521] width 38 height 38
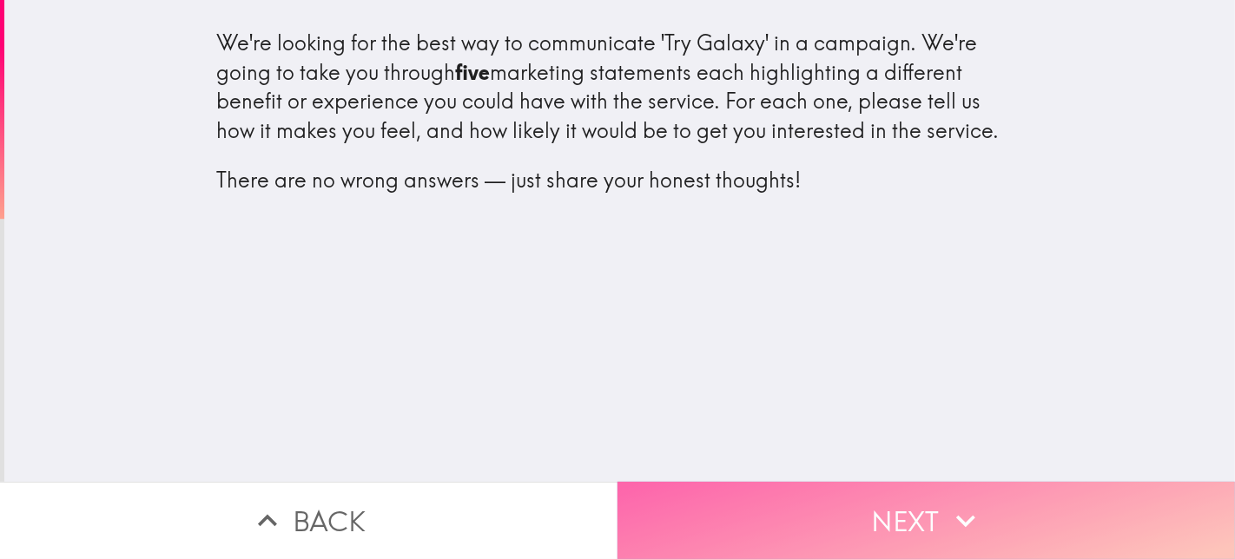
click at [911, 502] on button "Next" at bounding box center [927, 520] width 618 height 77
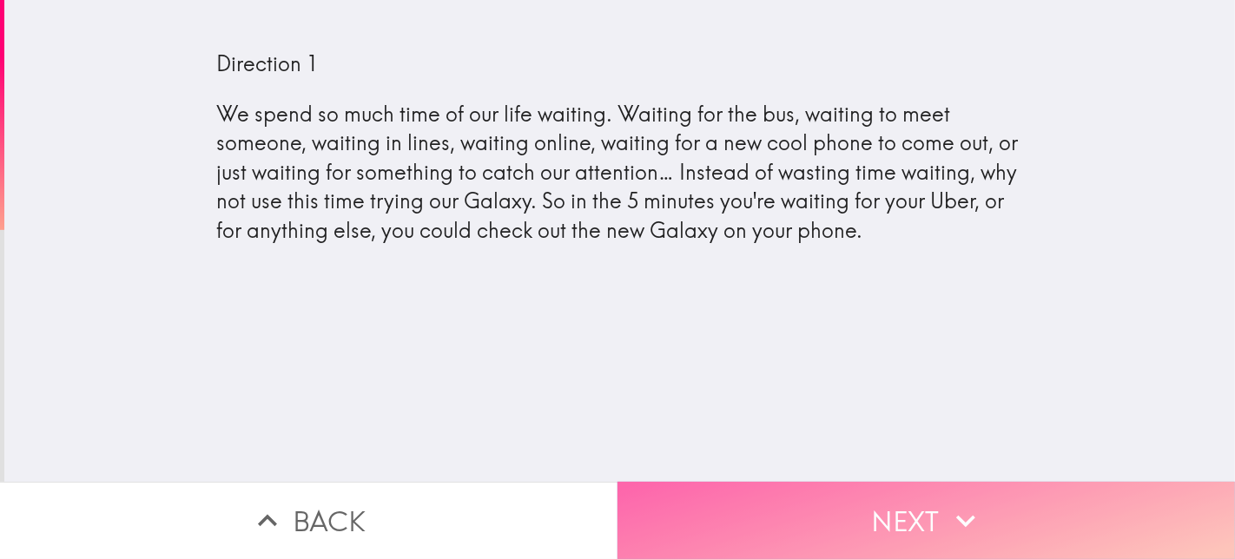
click at [936, 501] on button "Next" at bounding box center [927, 520] width 618 height 77
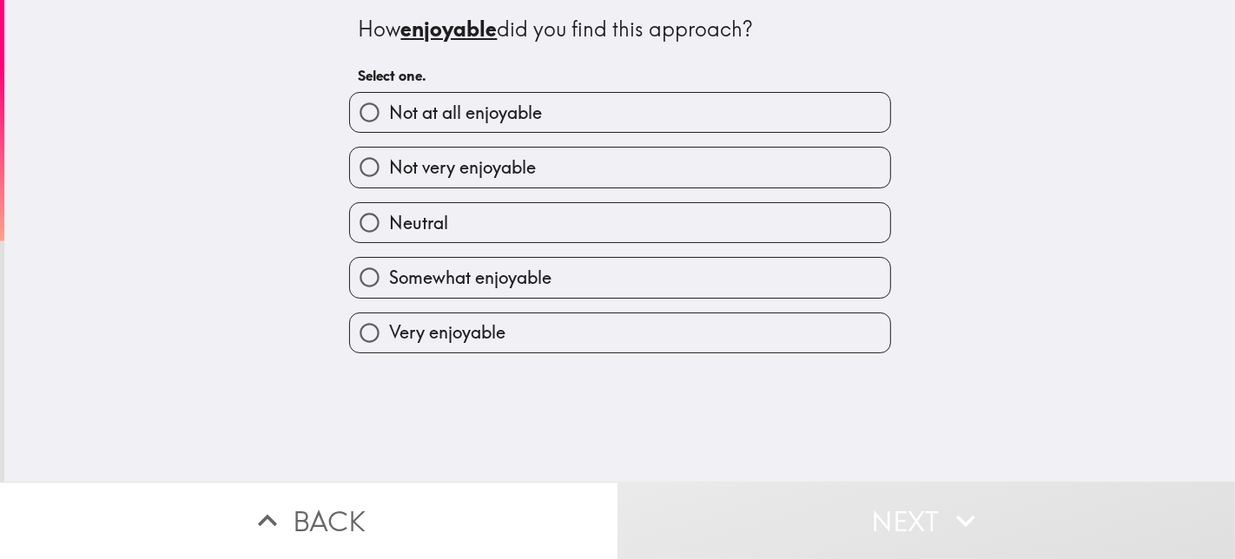
click at [466, 292] on label "Somewhat enjoyable" at bounding box center [620, 277] width 540 height 39
click at [389, 292] on input "Somewhat enjoyable" at bounding box center [369, 277] width 39 height 39
radio input "true"
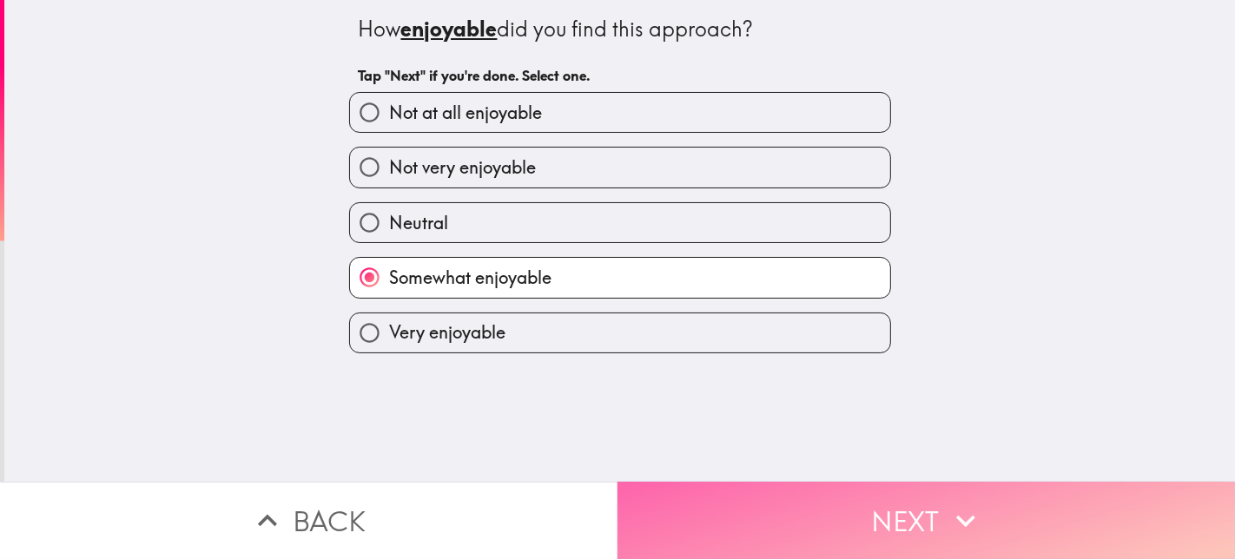
click at [961, 502] on icon "button" at bounding box center [966, 521] width 38 height 38
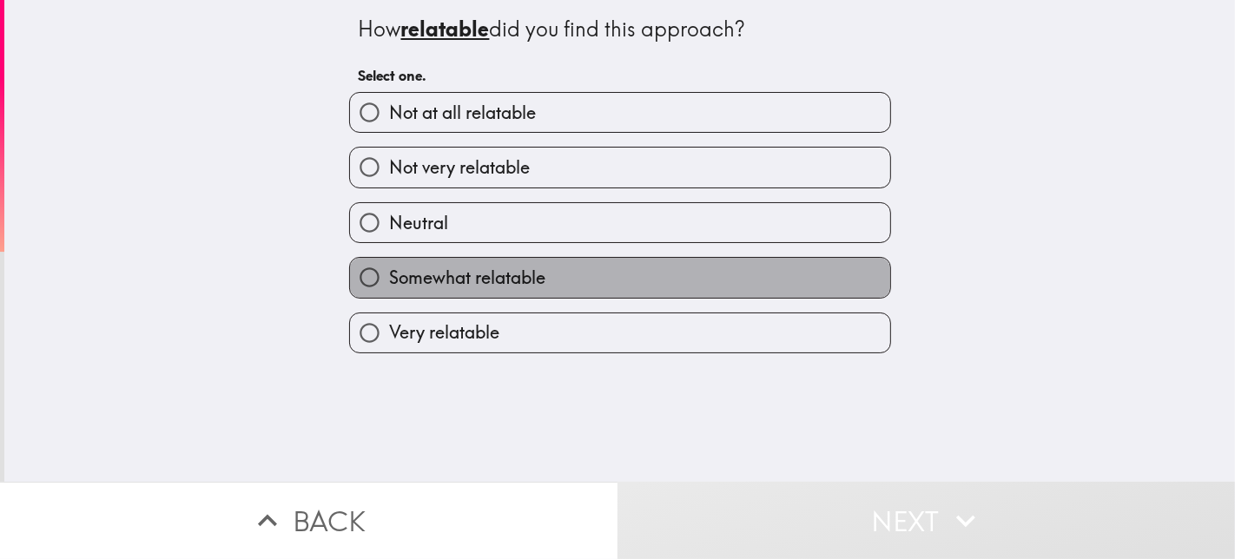
click at [842, 281] on label "Somewhat relatable" at bounding box center [620, 277] width 540 height 39
click at [389, 281] on input "Somewhat relatable" at bounding box center [369, 277] width 39 height 39
radio input "true"
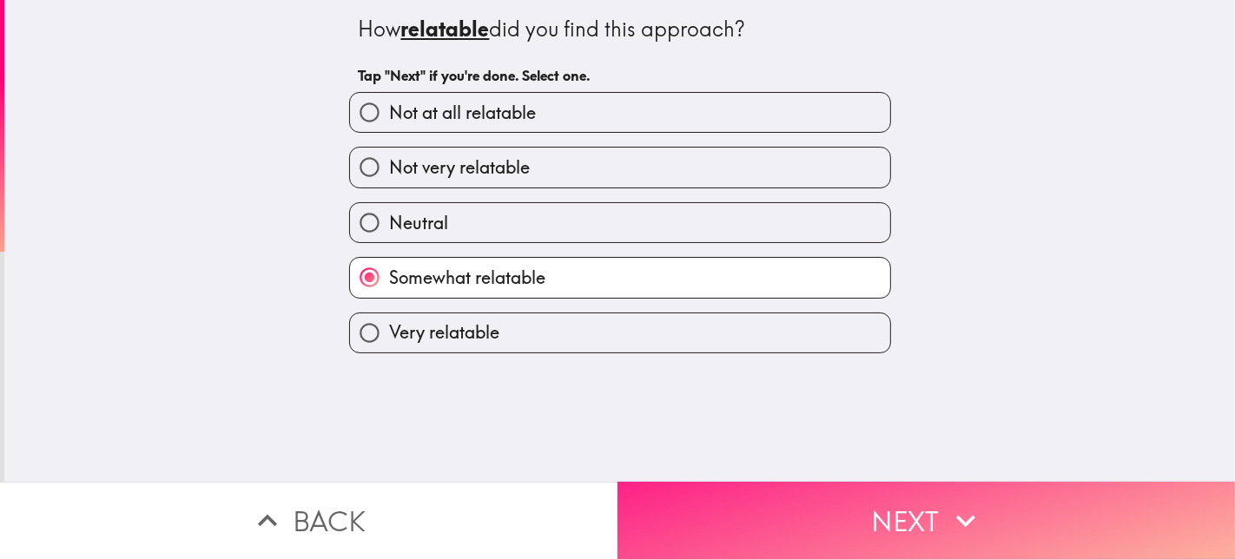
click at [923, 502] on button "Next" at bounding box center [927, 520] width 618 height 77
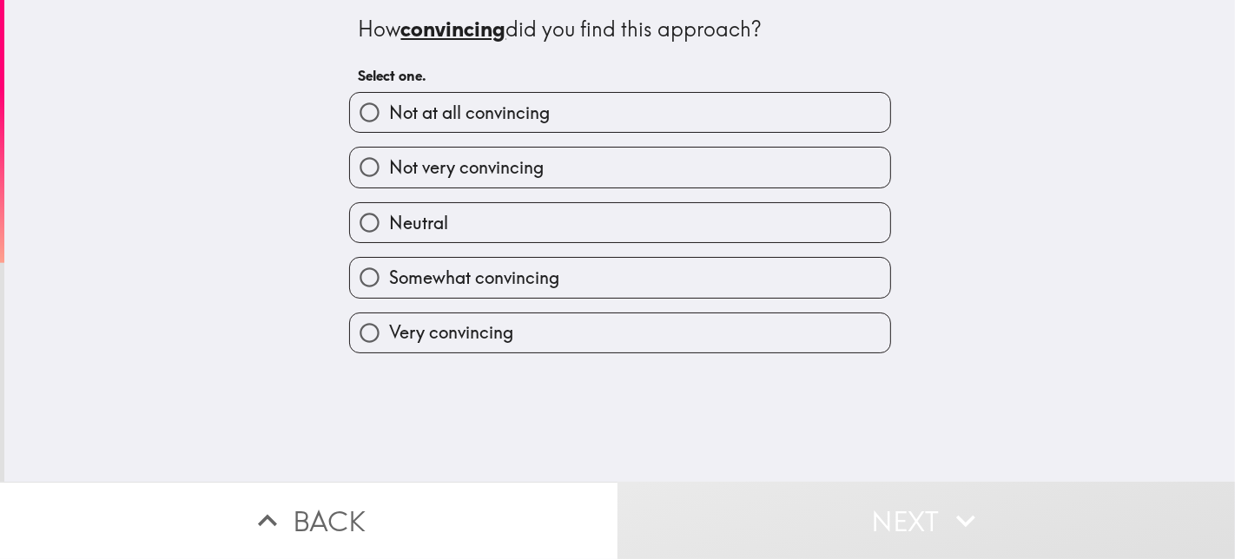
click at [542, 274] on span "Somewhat convincing" at bounding box center [474, 278] width 170 height 24
click at [389, 274] on input "Somewhat convincing" at bounding box center [369, 277] width 39 height 39
radio input "true"
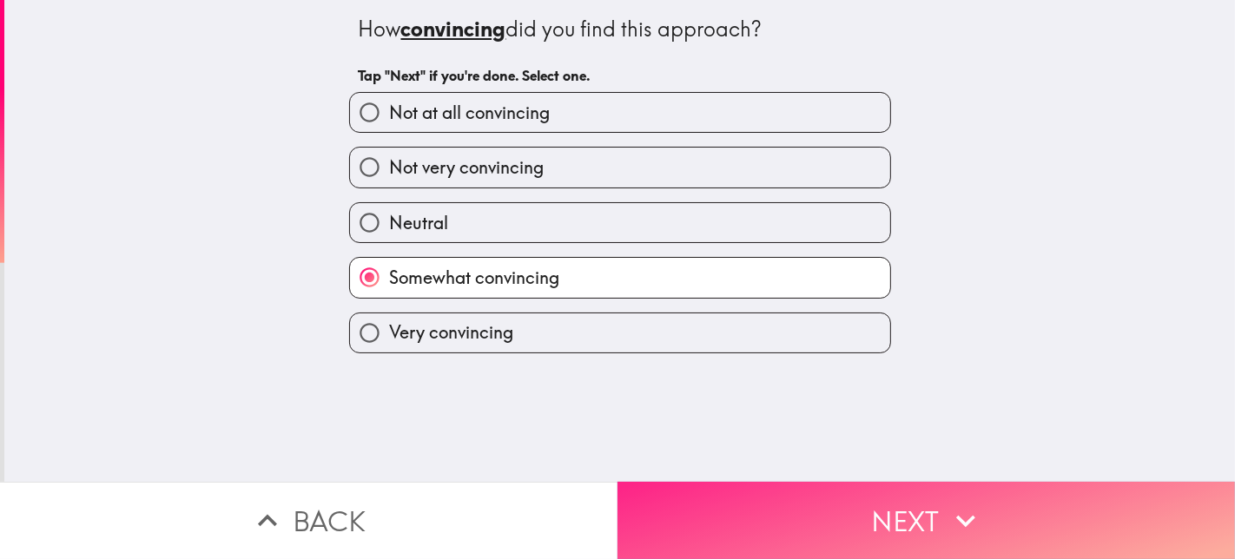
click at [910, 502] on button "Next" at bounding box center [927, 520] width 618 height 77
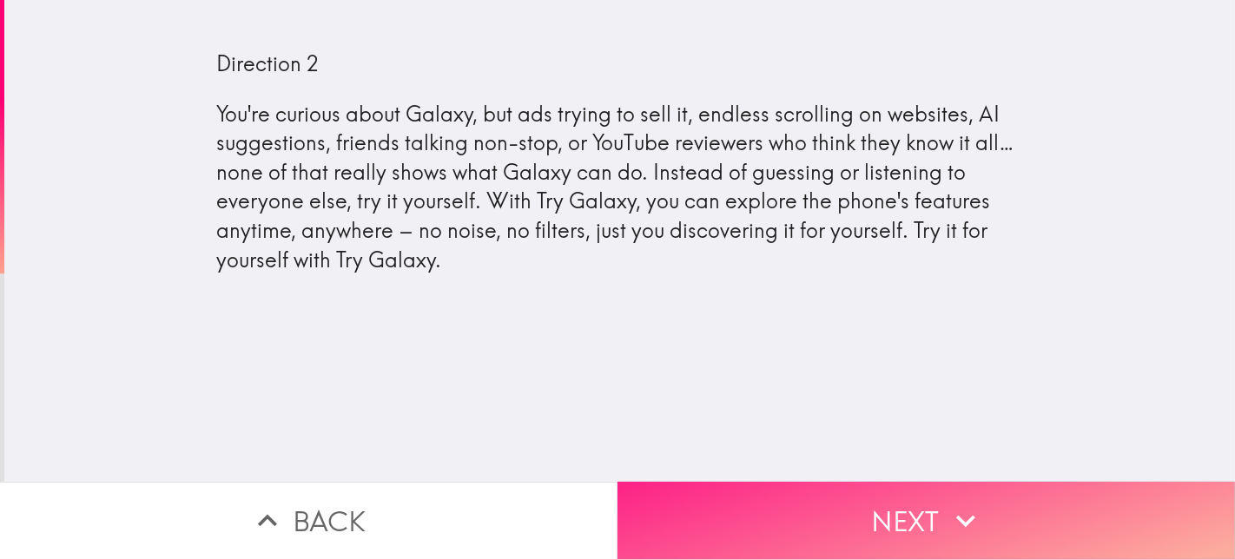
click at [896, 502] on button "Next" at bounding box center [927, 520] width 618 height 77
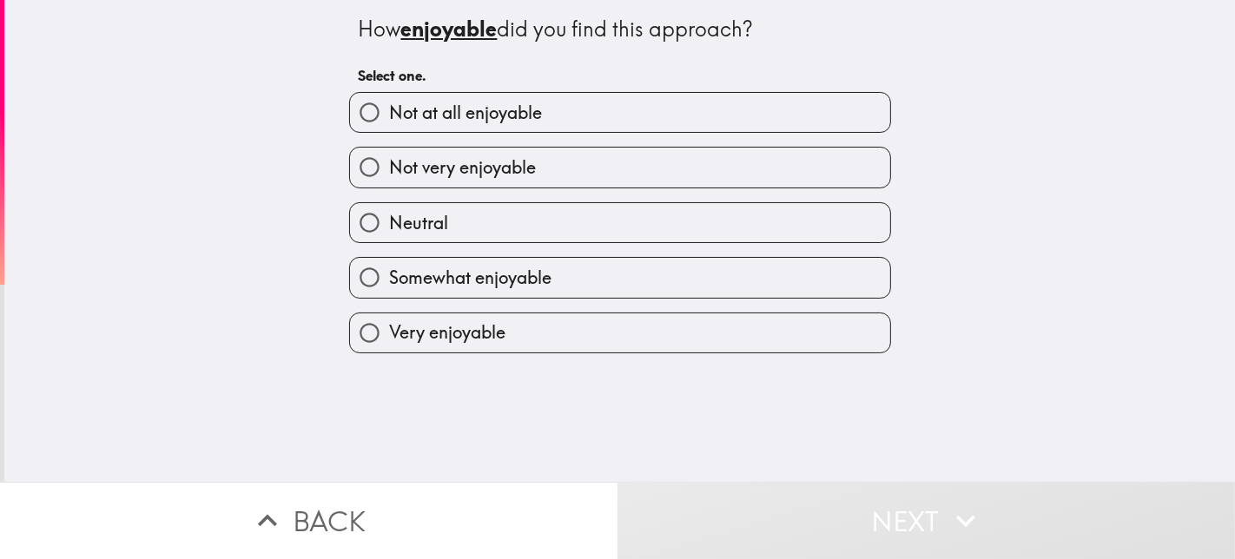
click at [470, 275] on span "Somewhat enjoyable" at bounding box center [470, 278] width 162 height 24
click at [389, 275] on input "Somewhat enjoyable" at bounding box center [369, 277] width 39 height 39
radio input "true"
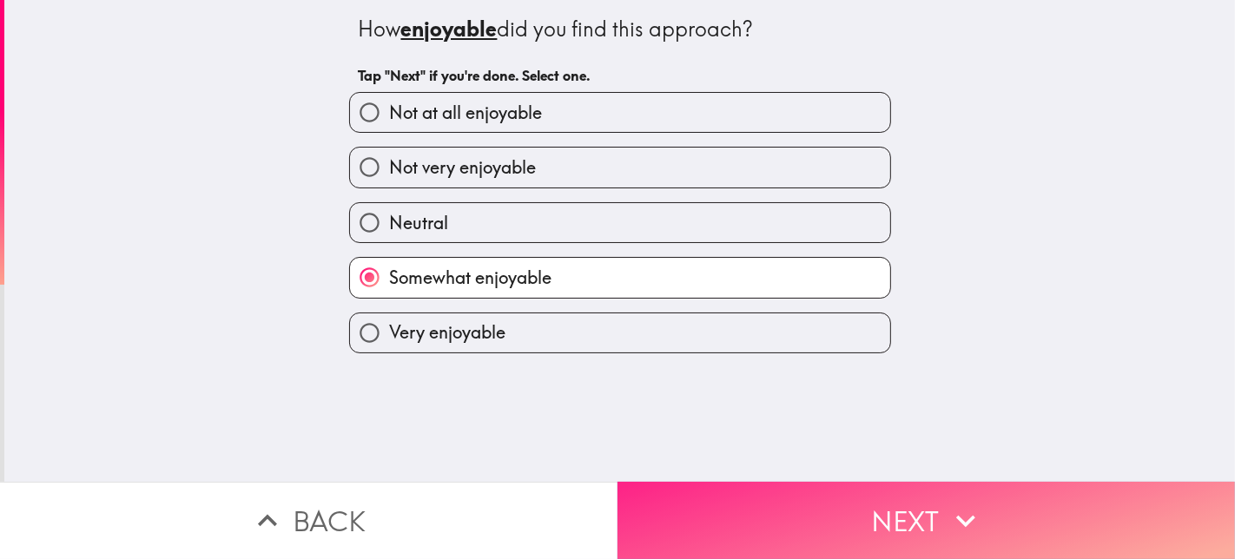
click at [947, 502] on icon "button" at bounding box center [966, 521] width 38 height 38
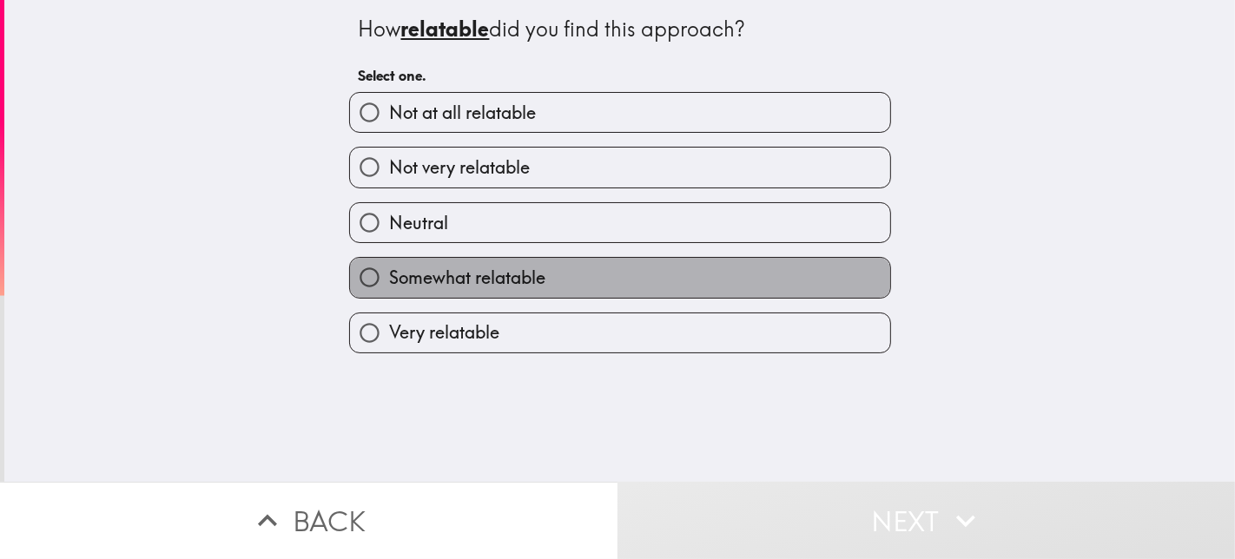
click at [572, 269] on label "Somewhat relatable" at bounding box center [620, 277] width 540 height 39
click at [389, 269] on input "Somewhat relatable" at bounding box center [369, 277] width 39 height 39
radio input "true"
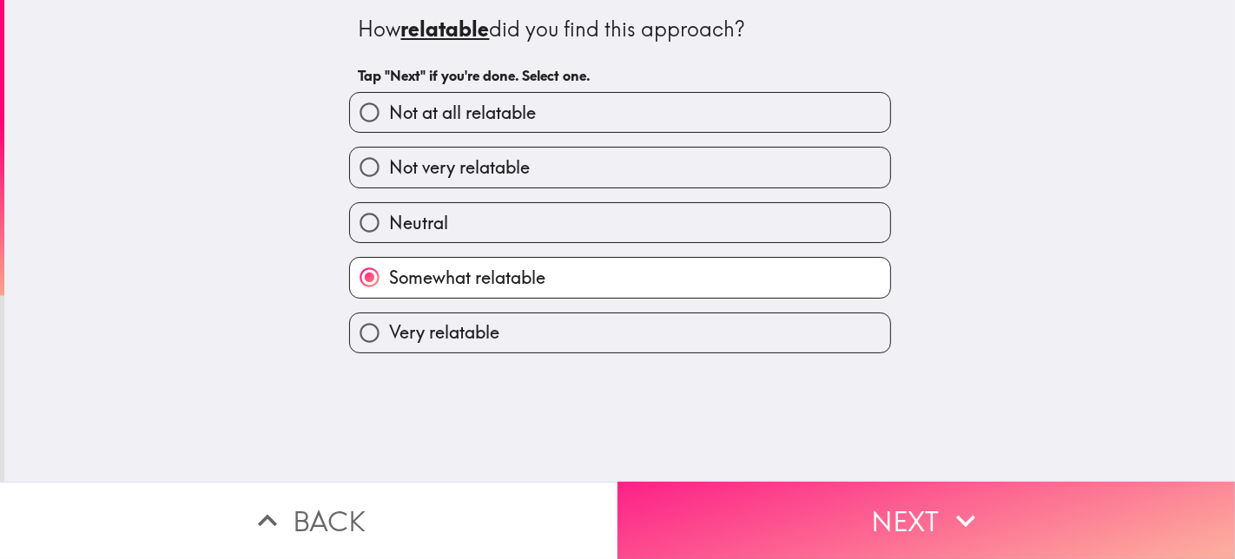
click at [877, 499] on button "Next" at bounding box center [927, 520] width 618 height 77
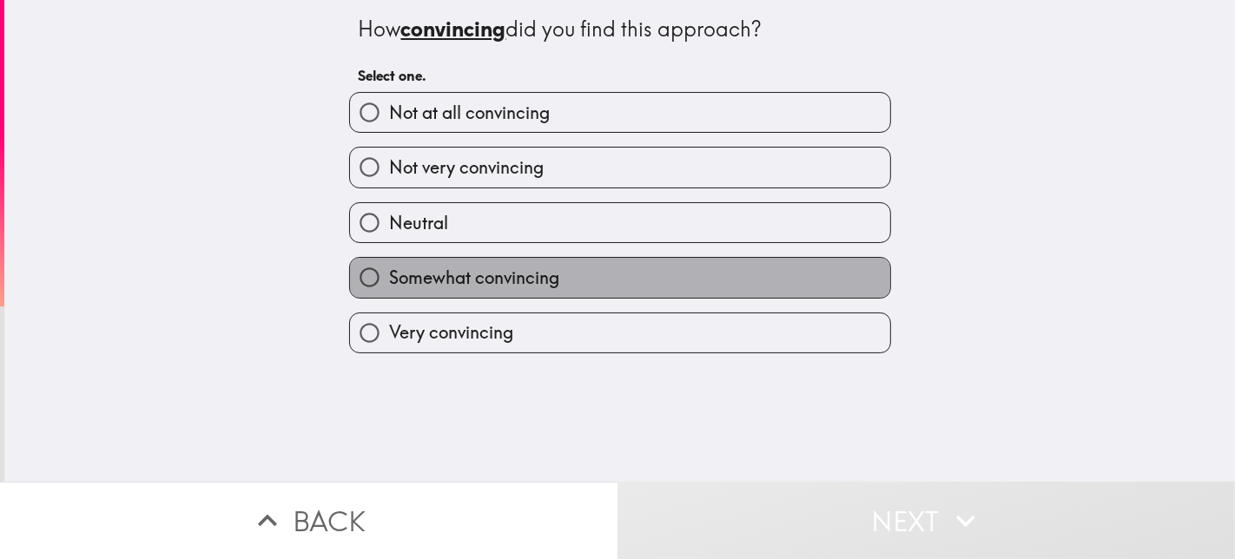
click at [597, 275] on label "Somewhat convincing" at bounding box center [620, 277] width 540 height 39
click at [389, 275] on input "Somewhat convincing" at bounding box center [369, 277] width 39 height 39
radio input "true"
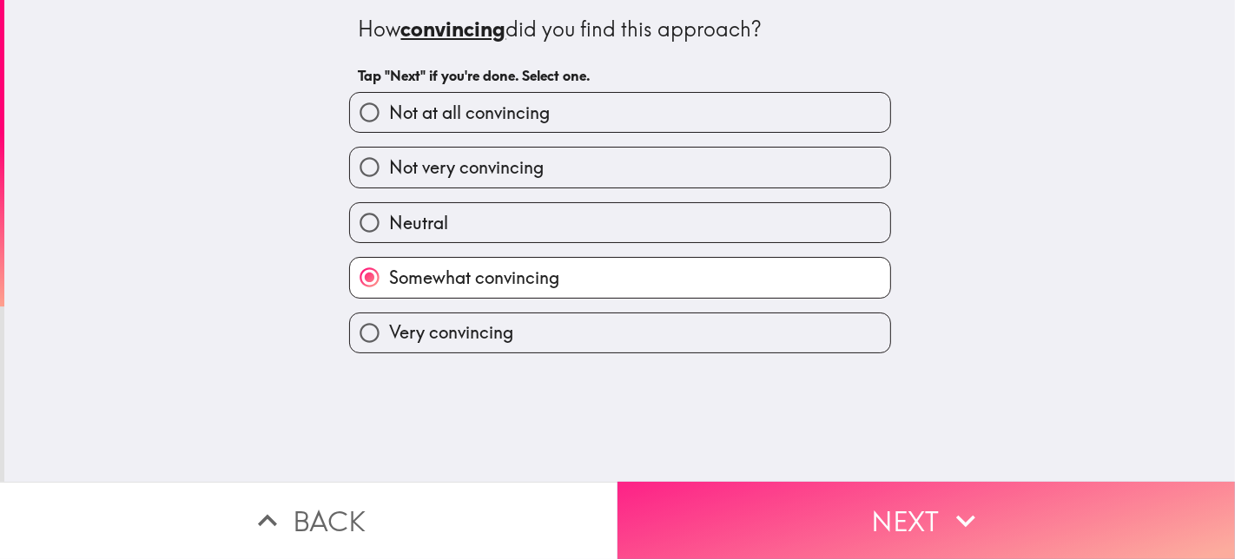
click at [914, 502] on button "Next" at bounding box center [927, 520] width 618 height 77
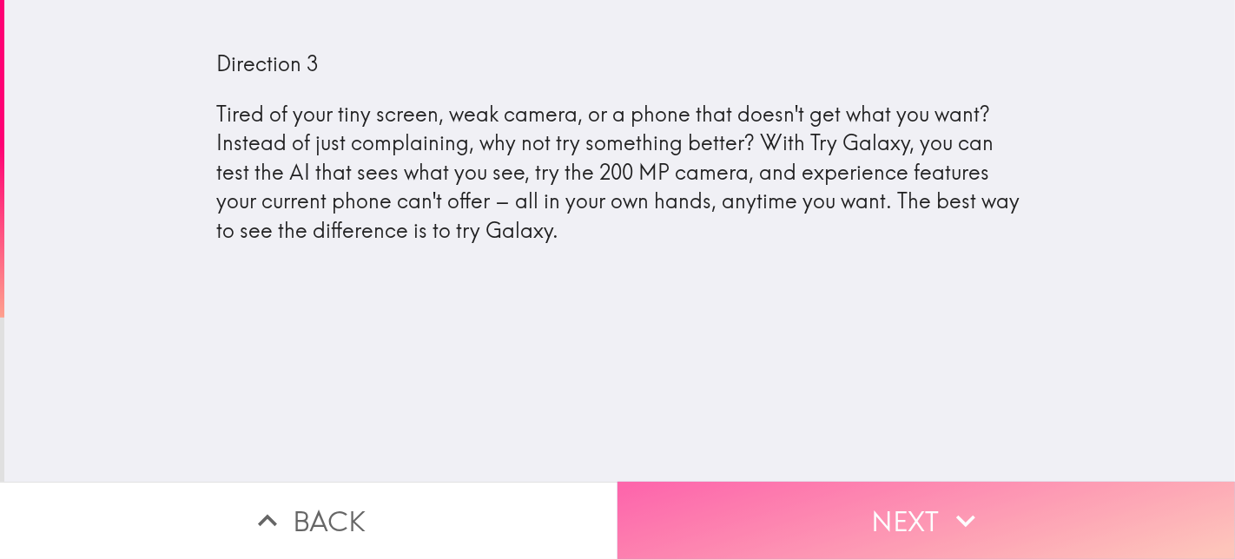
click at [917, 502] on button "Next" at bounding box center [927, 520] width 618 height 77
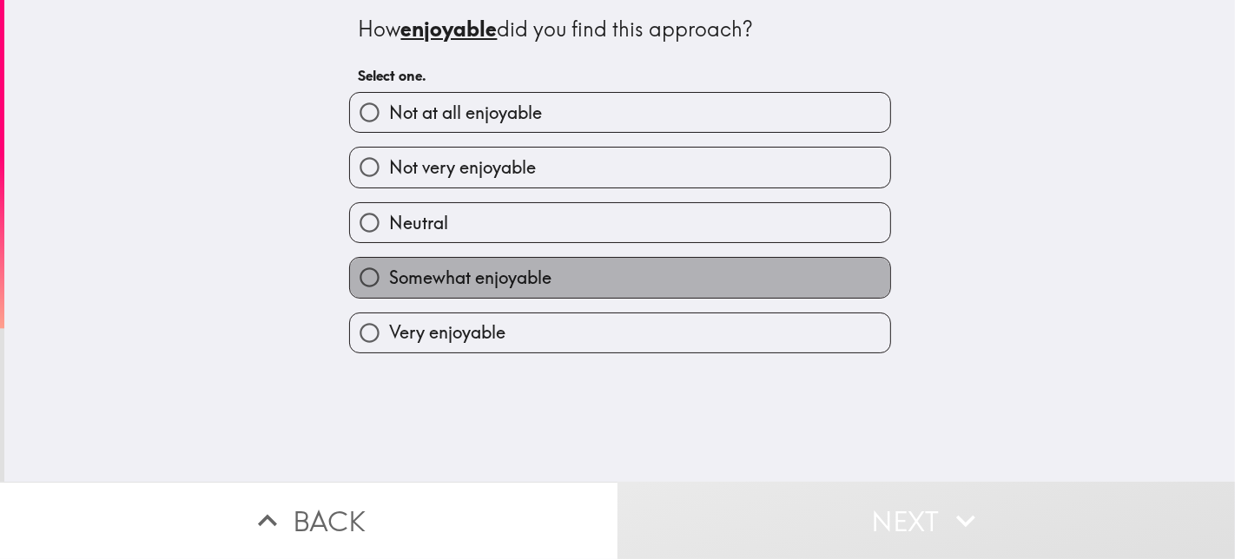
click at [480, 282] on span "Somewhat enjoyable" at bounding box center [470, 278] width 162 height 24
click at [389, 282] on input "Somewhat enjoyable" at bounding box center [369, 277] width 39 height 39
radio input "true"
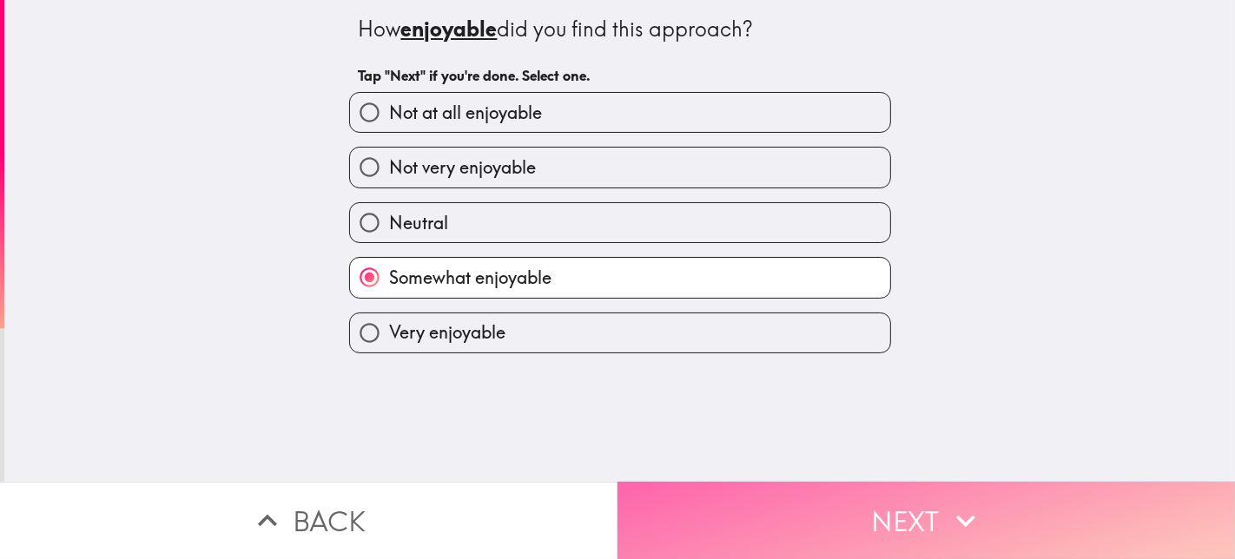
click at [894, 502] on button "Next" at bounding box center [927, 520] width 618 height 77
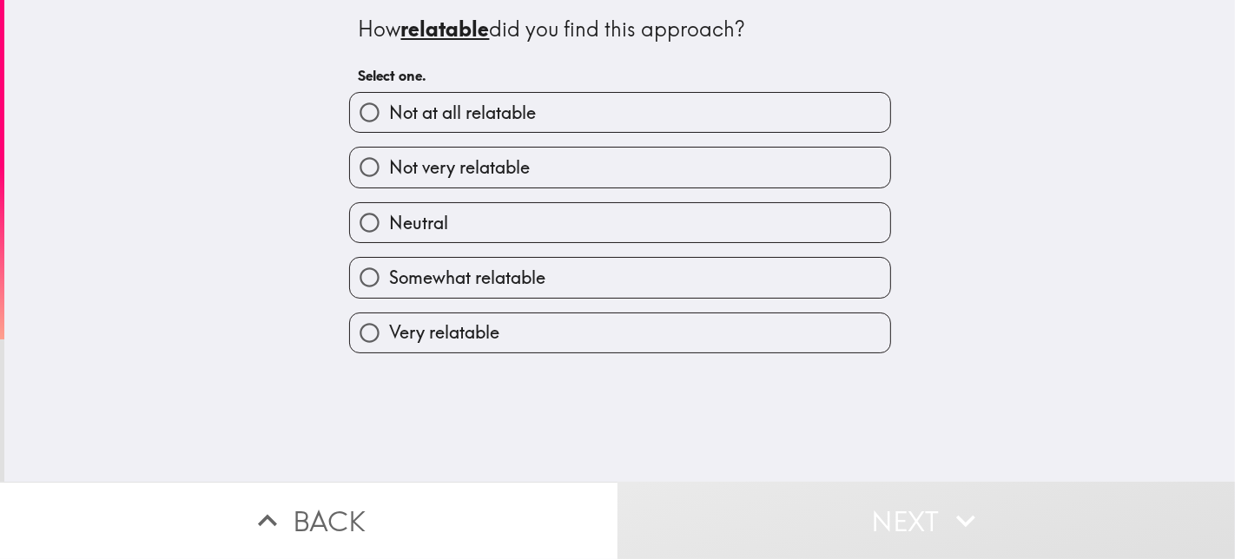
click at [658, 278] on label "Somewhat relatable" at bounding box center [620, 277] width 540 height 39
click at [389, 278] on input "Somewhat relatable" at bounding box center [369, 277] width 39 height 39
radio input "true"
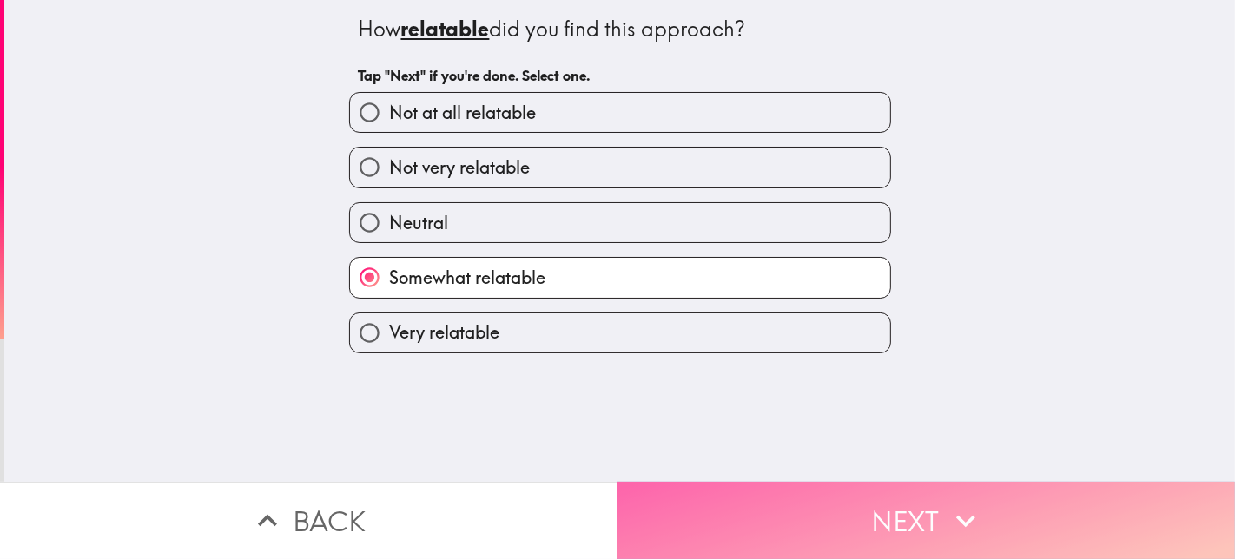
click at [914, 502] on button "Next" at bounding box center [927, 520] width 618 height 77
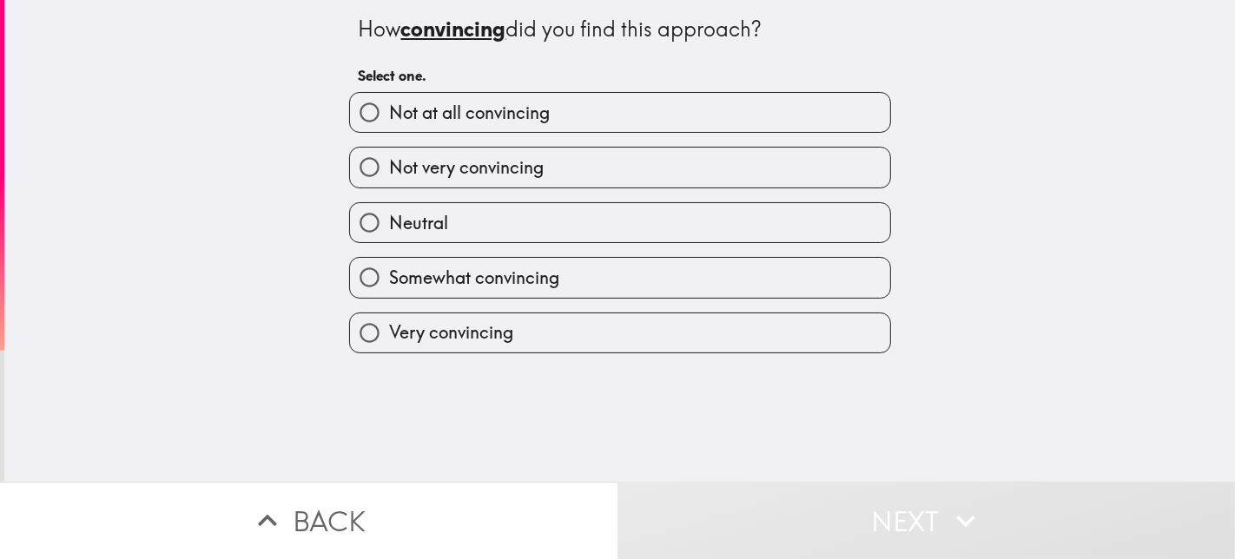
click at [523, 281] on span "Somewhat convincing" at bounding box center [474, 278] width 170 height 24
click at [389, 281] on input "Somewhat convincing" at bounding box center [369, 277] width 39 height 39
radio input "true"
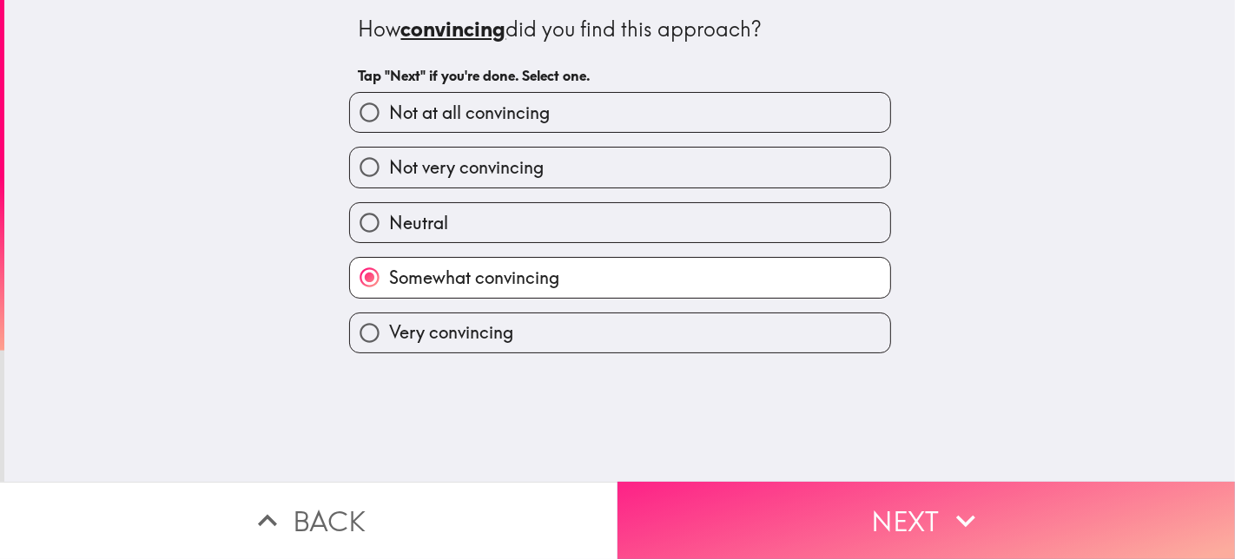
click at [910, 493] on button "Next" at bounding box center [927, 520] width 618 height 77
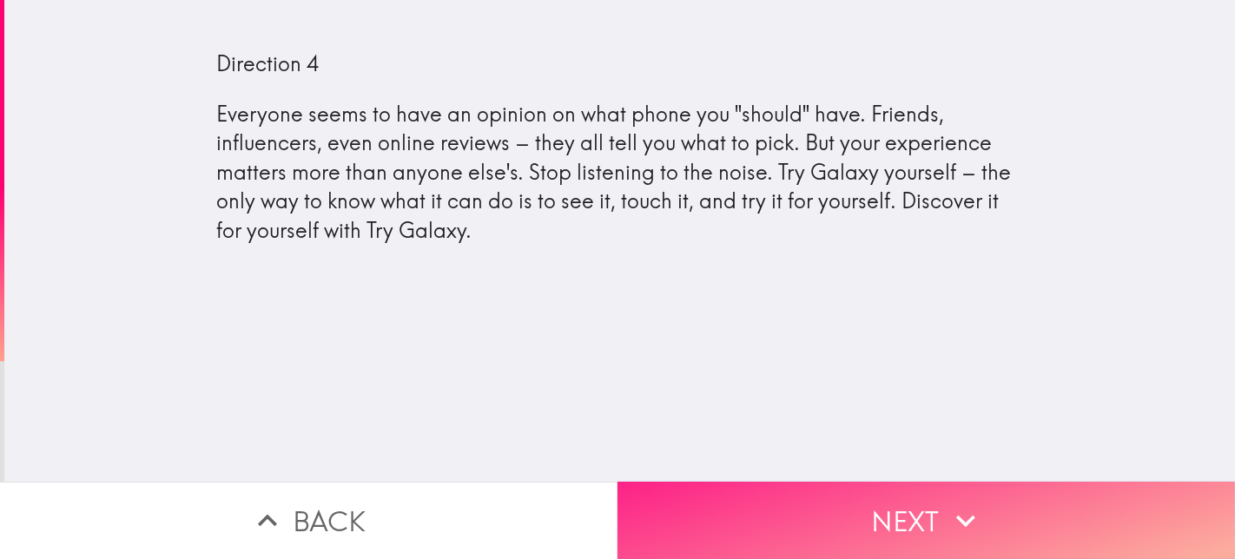
click at [929, 502] on button "Next" at bounding box center [927, 520] width 618 height 77
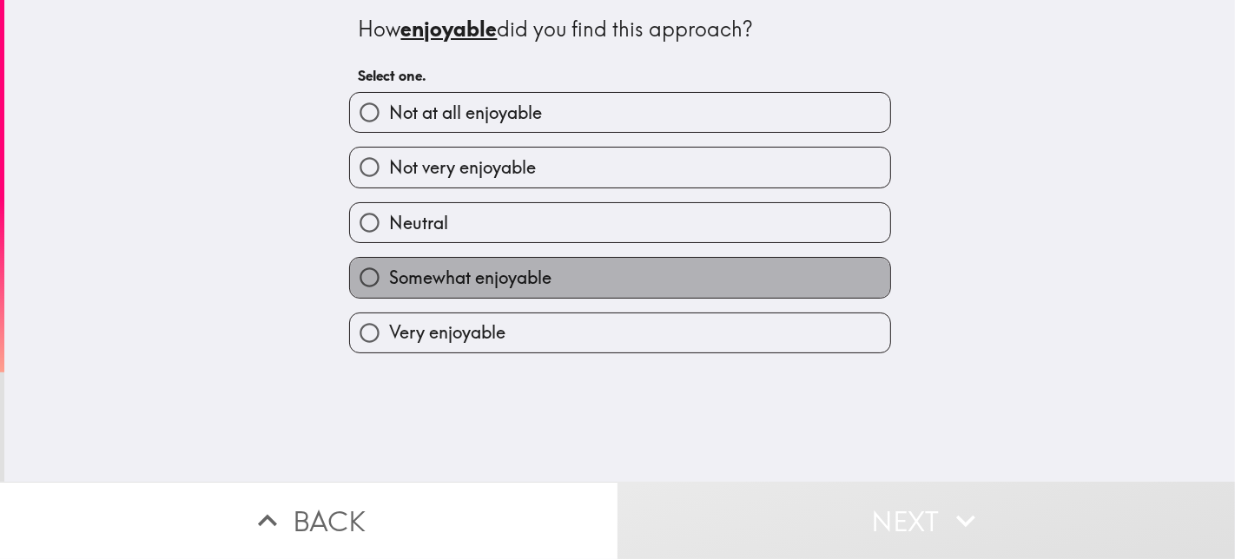
click at [586, 274] on label "Somewhat enjoyable" at bounding box center [620, 277] width 540 height 39
click at [389, 274] on input "Somewhat enjoyable" at bounding box center [369, 277] width 39 height 39
radio input "true"
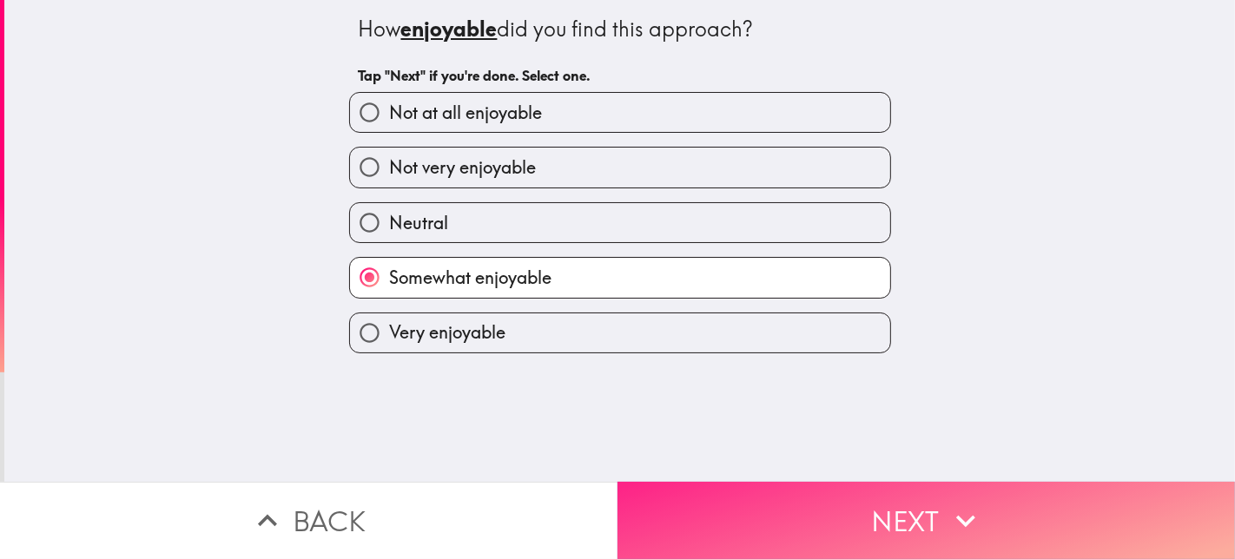
click at [936, 502] on button "Next" at bounding box center [927, 520] width 618 height 77
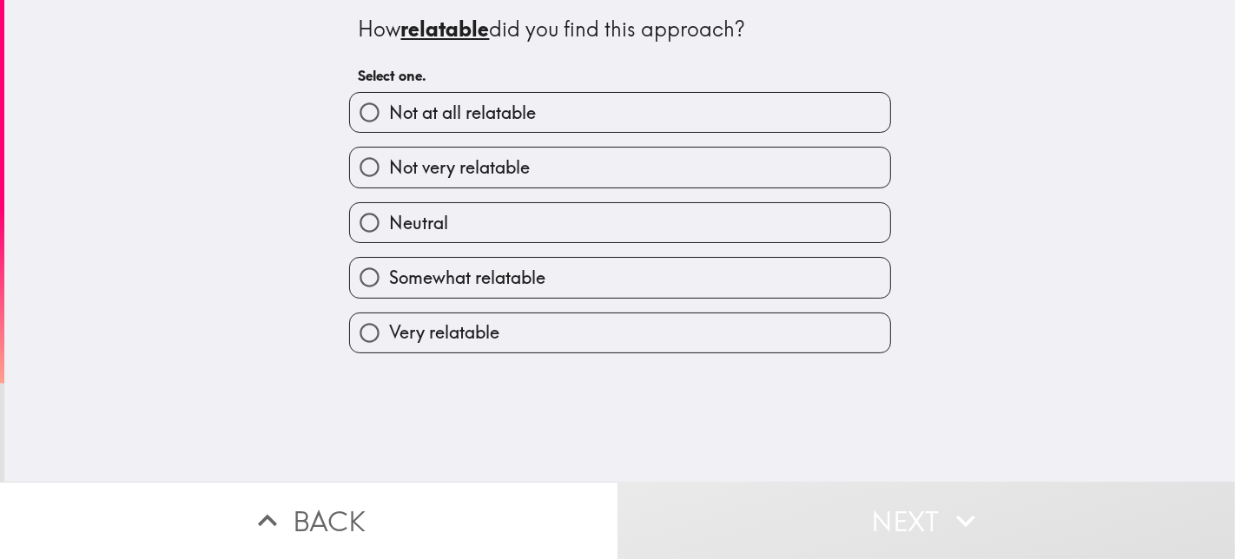
click at [574, 283] on label "Somewhat relatable" at bounding box center [620, 277] width 540 height 39
click at [389, 283] on input "Somewhat relatable" at bounding box center [369, 277] width 39 height 39
radio input "true"
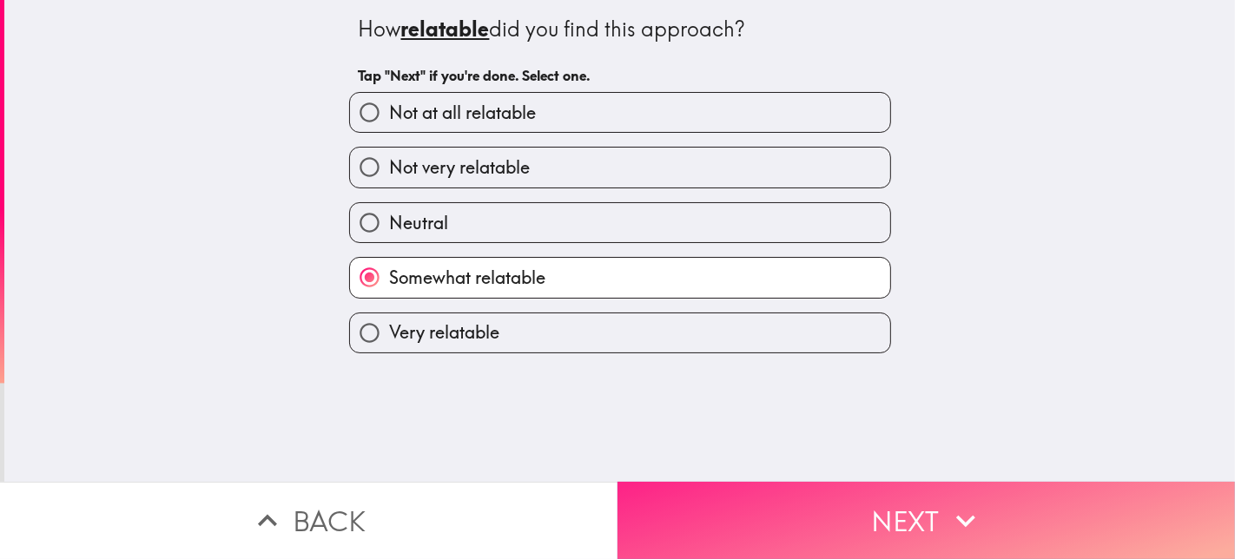
click at [924, 502] on button "Next" at bounding box center [927, 520] width 618 height 77
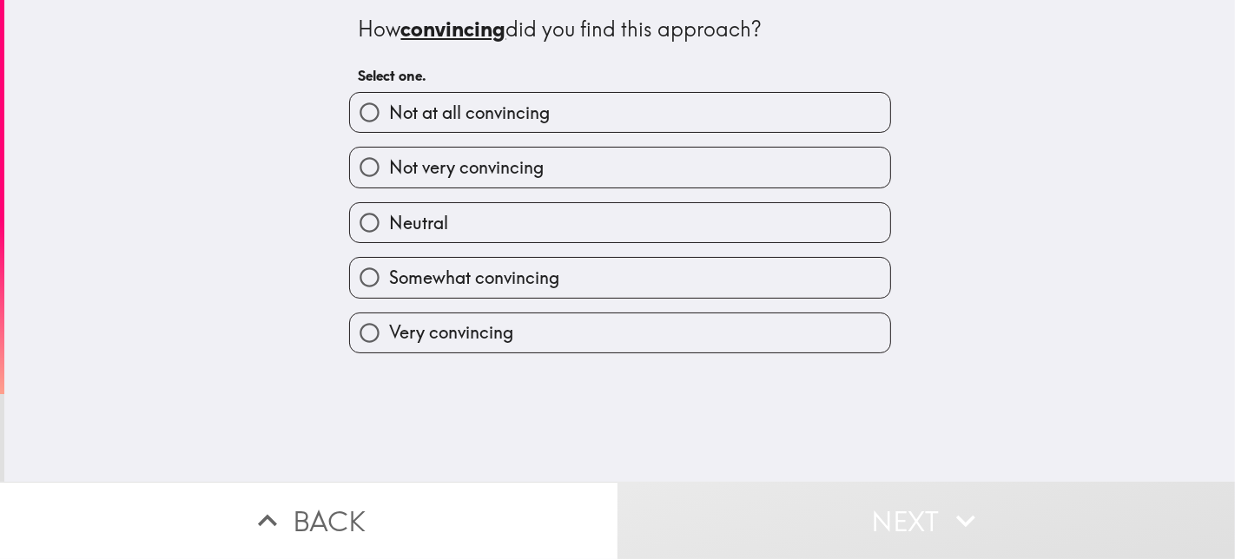
click at [681, 288] on label "Somewhat convincing" at bounding box center [620, 277] width 540 height 39
click at [389, 288] on input "Somewhat convincing" at bounding box center [369, 277] width 39 height 39
radio input "true"
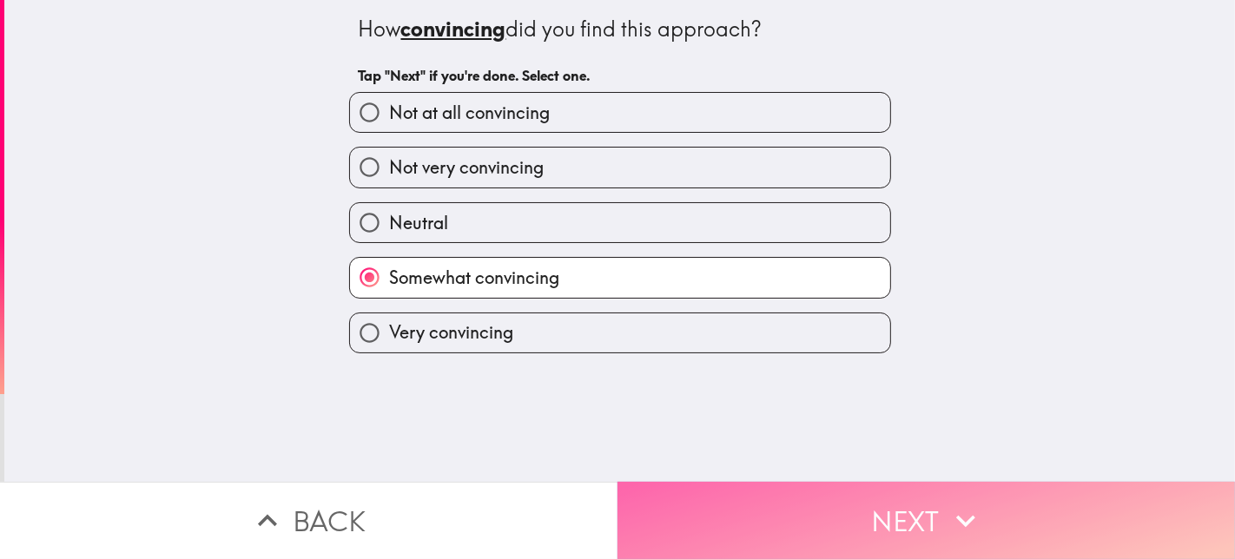
click at [926, 502] on button "Next" at bounding box center [927, 520] width 618 height 77
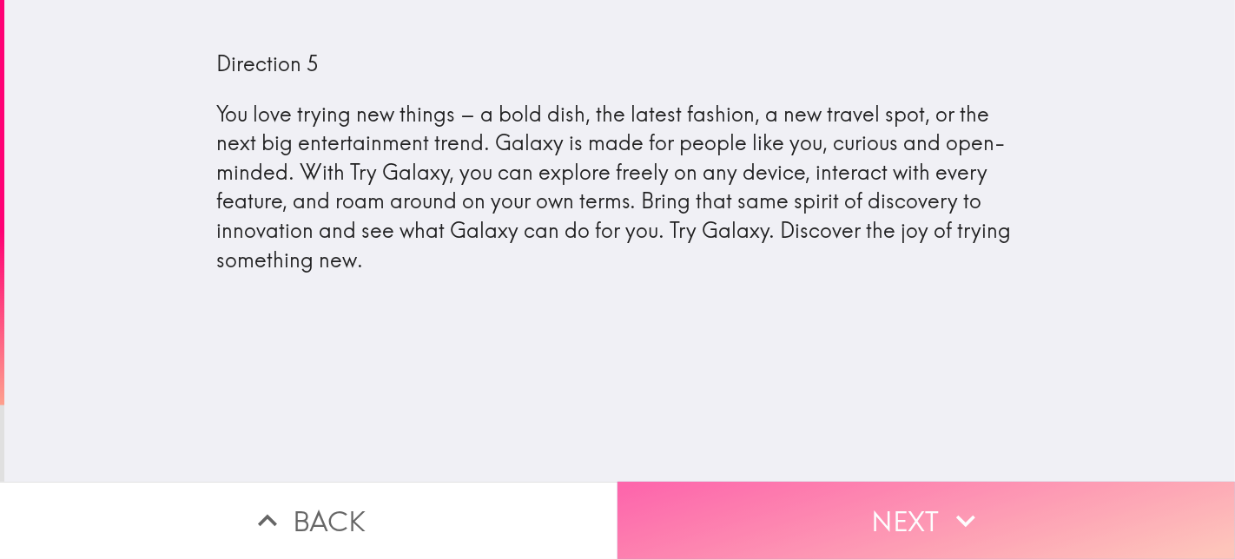
click at [907, 502] on button "Next" at bounding box center [927, 520] width 618 height 77
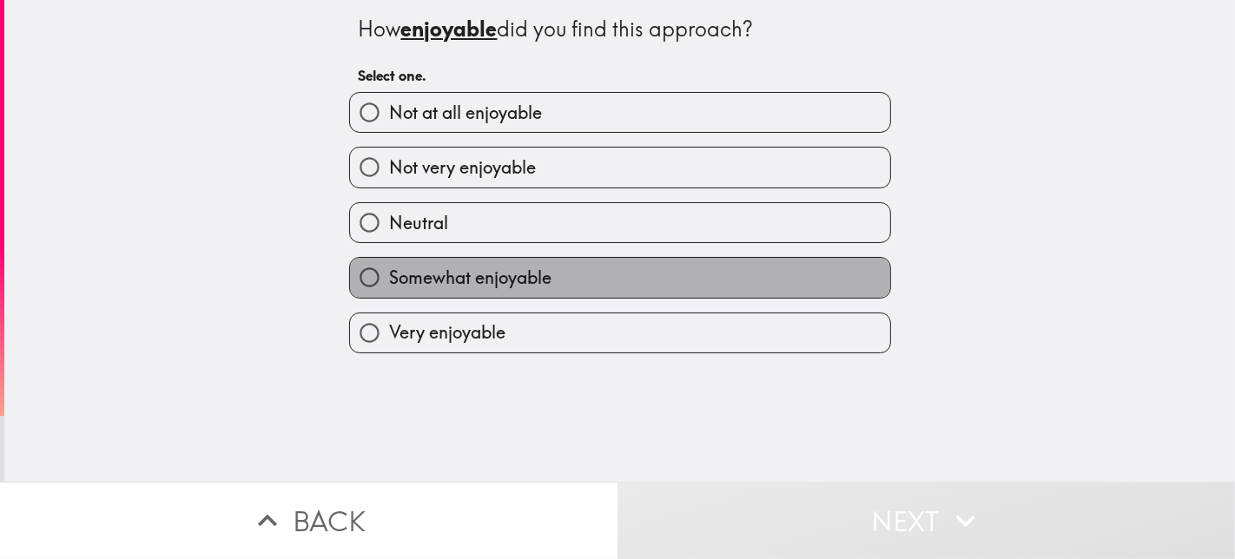
click at [551, 282] on label "Somewhat enjoyable" at bounding box center [620, 277] width 540 height 39
click at [389, 282] on input "Somewhat enjoyable" at bounding box center [369, 277] width 39 height 39
radio input "true"
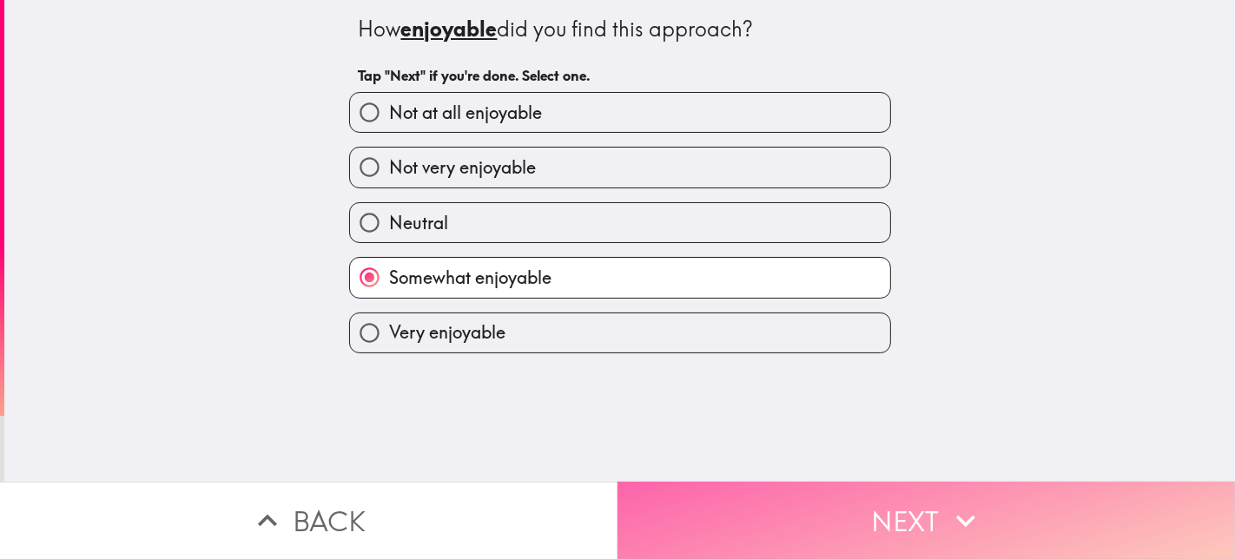
click at [916, 502] on button "Next" at bounding box center [927, 520] width 618 height 77
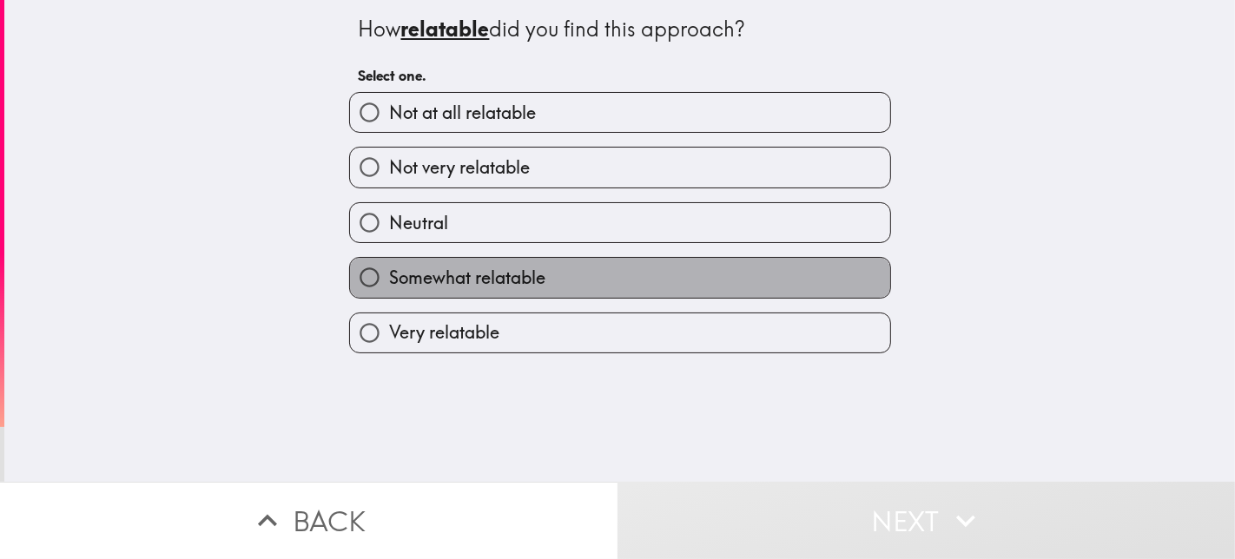
click at [703, 281] on label "Somewhat relatable" at bounding box center [620, 277] width 540 height 39
click at [389, 281] on input "Somewhat relatable" at bounding box center [369, 277] width 39 height 39
radio input "true"
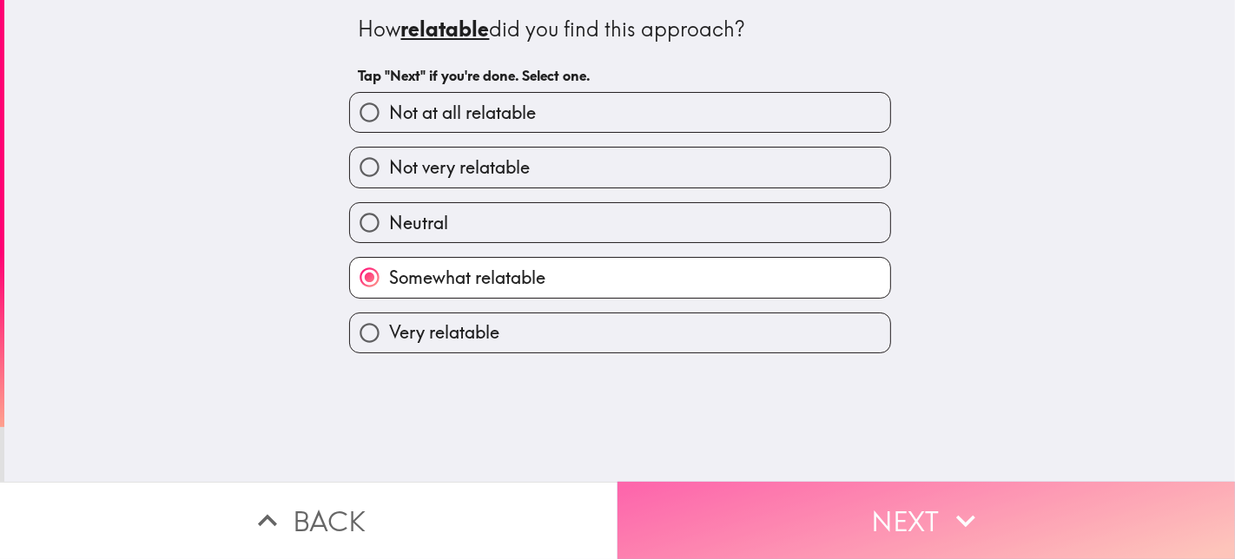
click at [866, 501] on button "Next" at bounding box center [927, 520] width 618 height 77
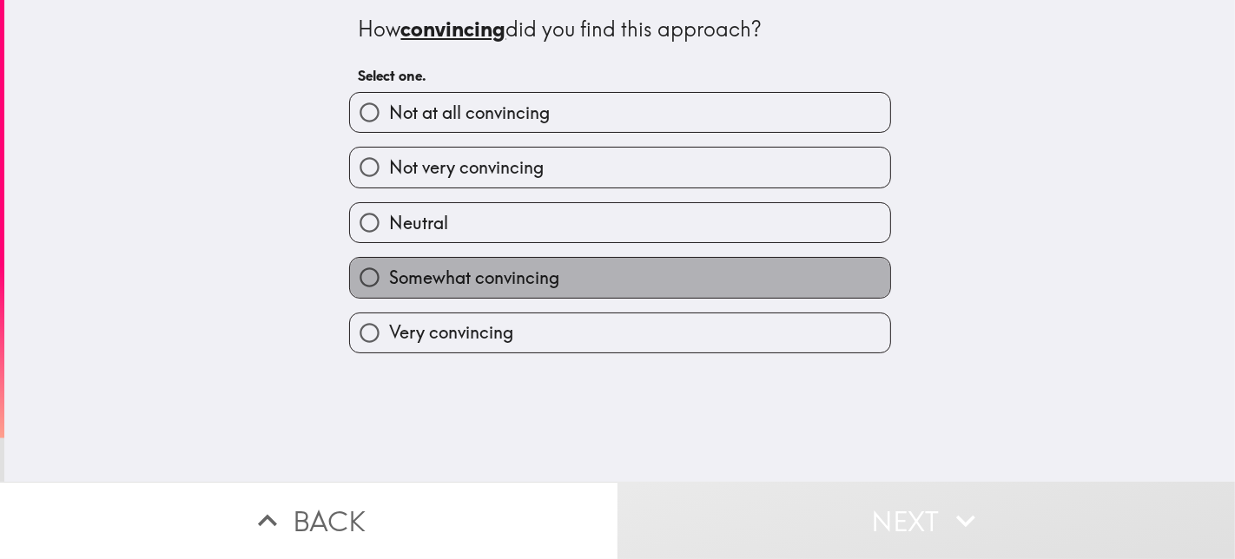
click at [674, 275] on label "Somewhat convincing" at bounding box center [620, 277] width 540 height 39
click at [389, 275] on input "Somewhat convincing" at bounding box center [369, 277] width 39 height 39
radio input "true"
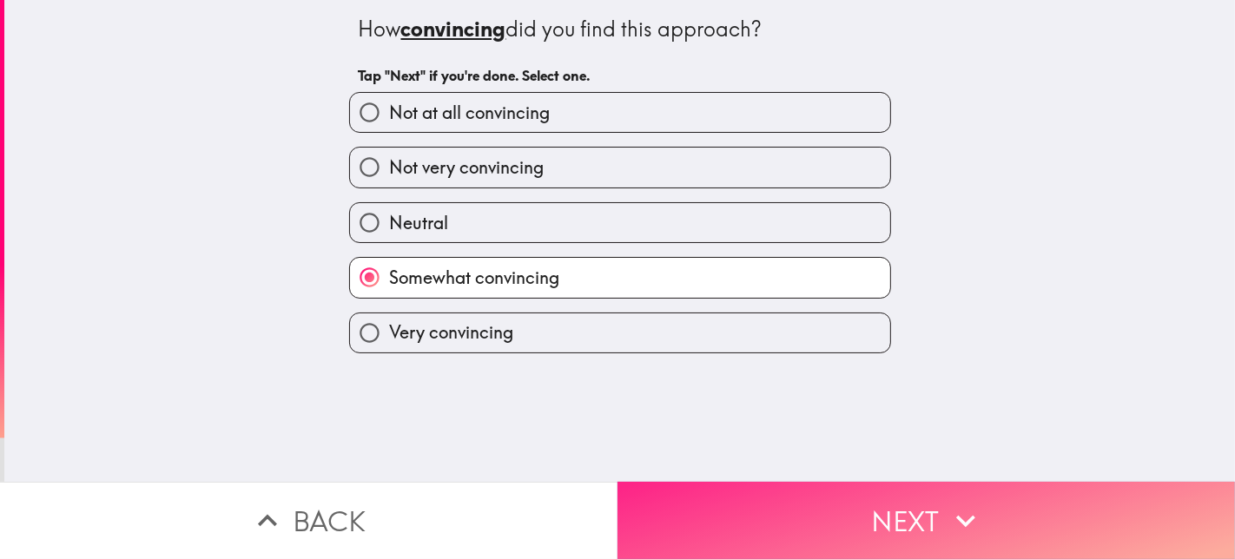
click at [903, 502] on button "Next" at bounding box center [927, 520] width 618 height 77
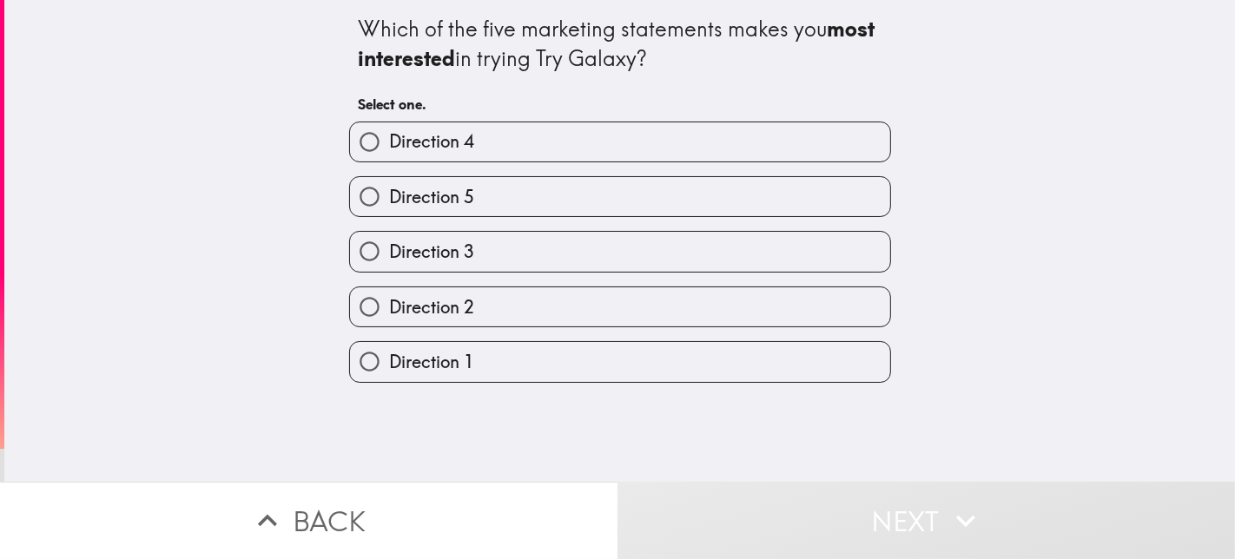
click at [390, 357] on span "Direction 1" at bounding box center [431, 362] width 85 height 24
click at [389, 357] on input "Direction 1" at bounding box center [369, 361] width 39 height 39
radio input "true"
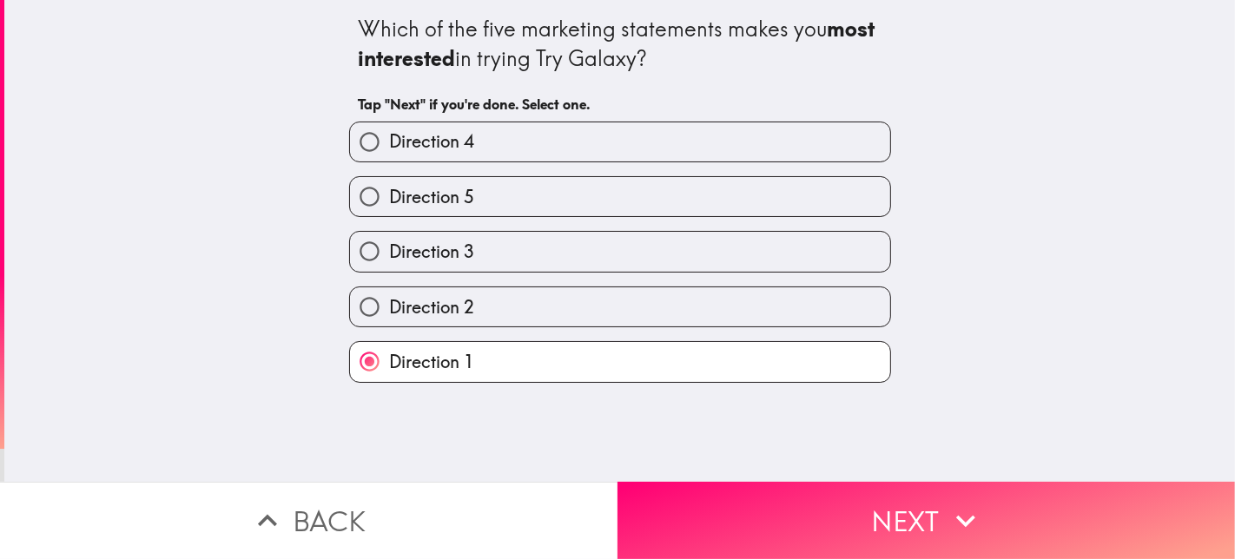
click at [776, 300] on label "Direction 2" at bounding box center [620, 307] width 540 height 39
click at [389, 300] on input "Direction 2" at bounding box center [369, 307] width 39 height 39
radio input "true"
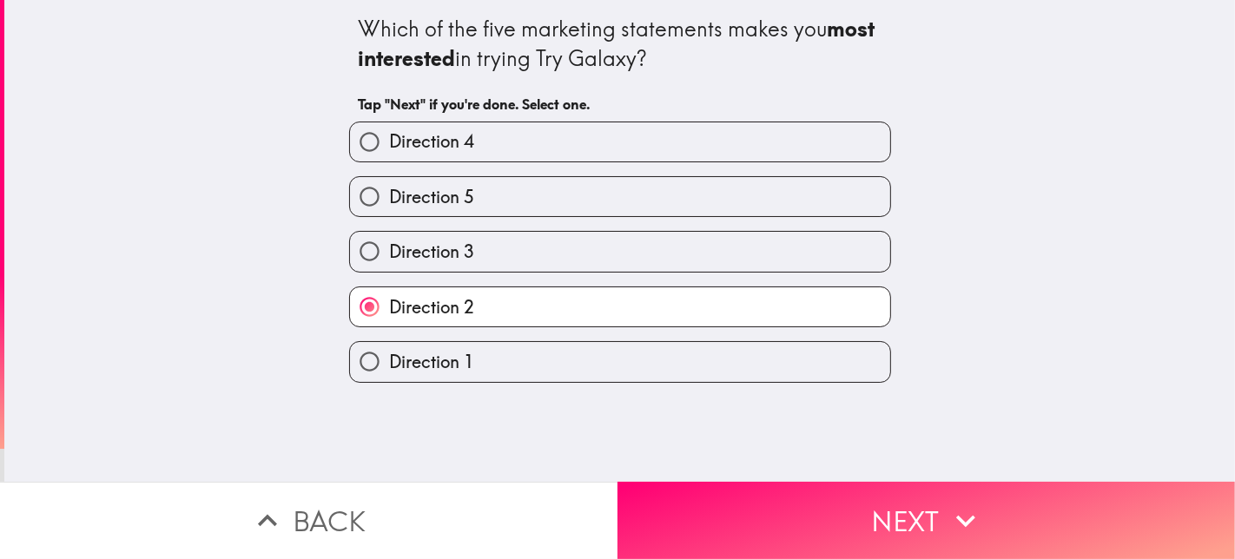
click at [750, 354] on label "Direction 1" at bounding box center [620, 361] width 540 height 39
click at [389, 354] on input "Direction 1" at bounding box center [369, 361] width 39 height 39
radio input "true"
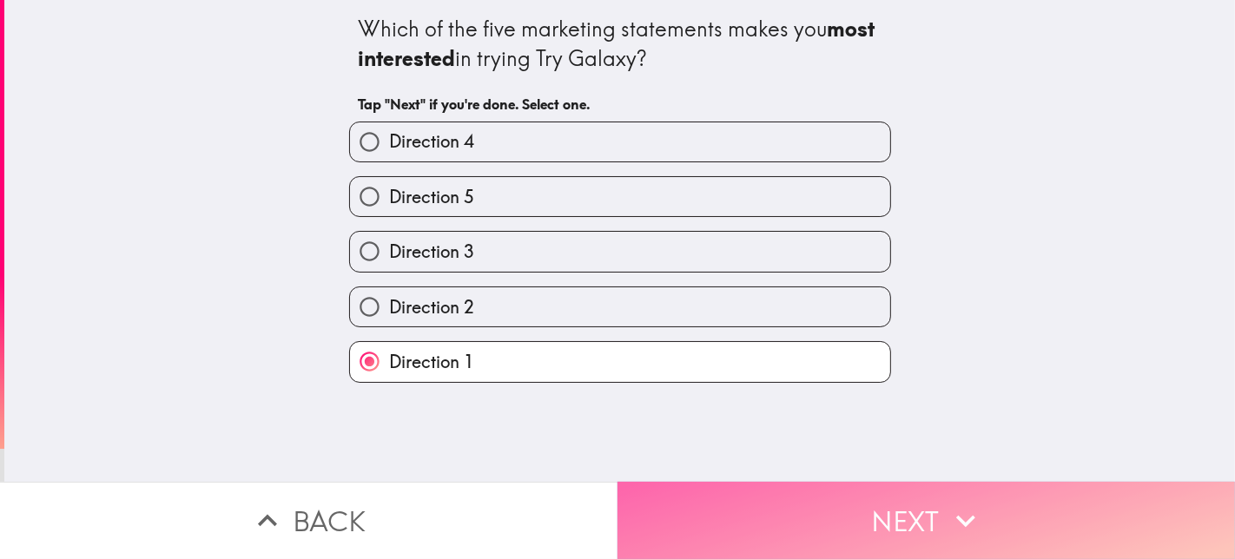
click at [947, 502] on icon "button" at bounding box center [966, 521] width 38 height 38
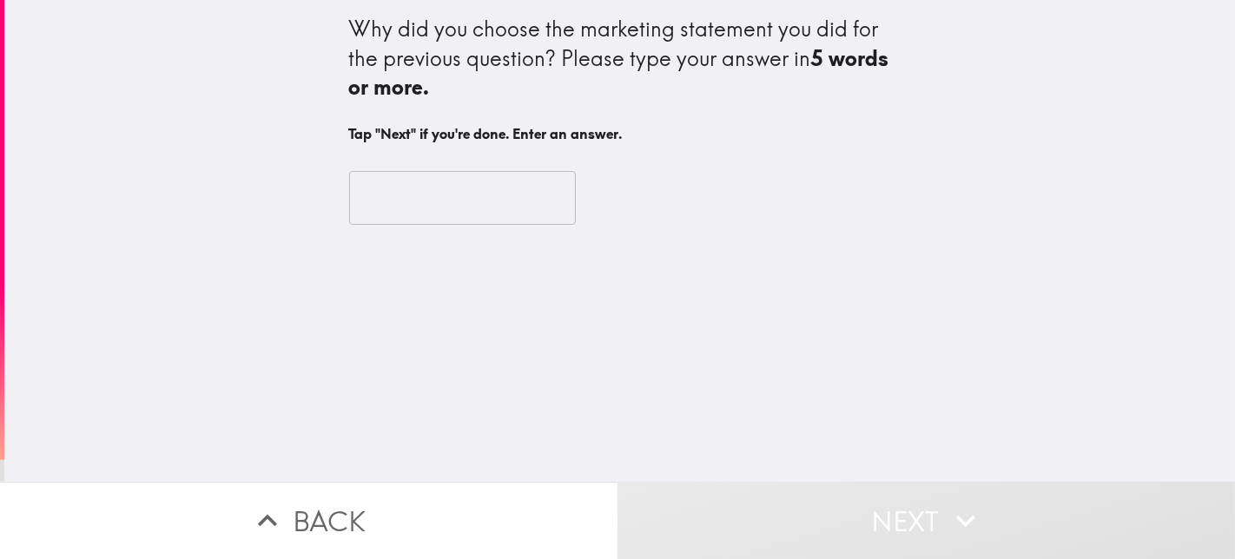
click at [431, 196] on input "text" at bounding box center [462, 198] width 227 height 54
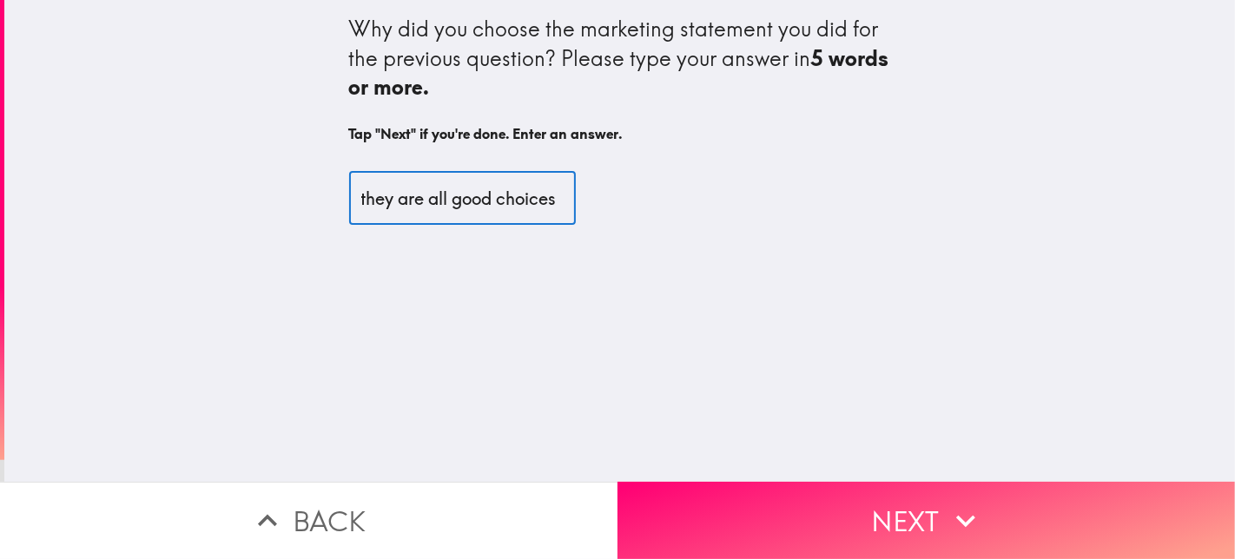
scroll to position [0, 11]
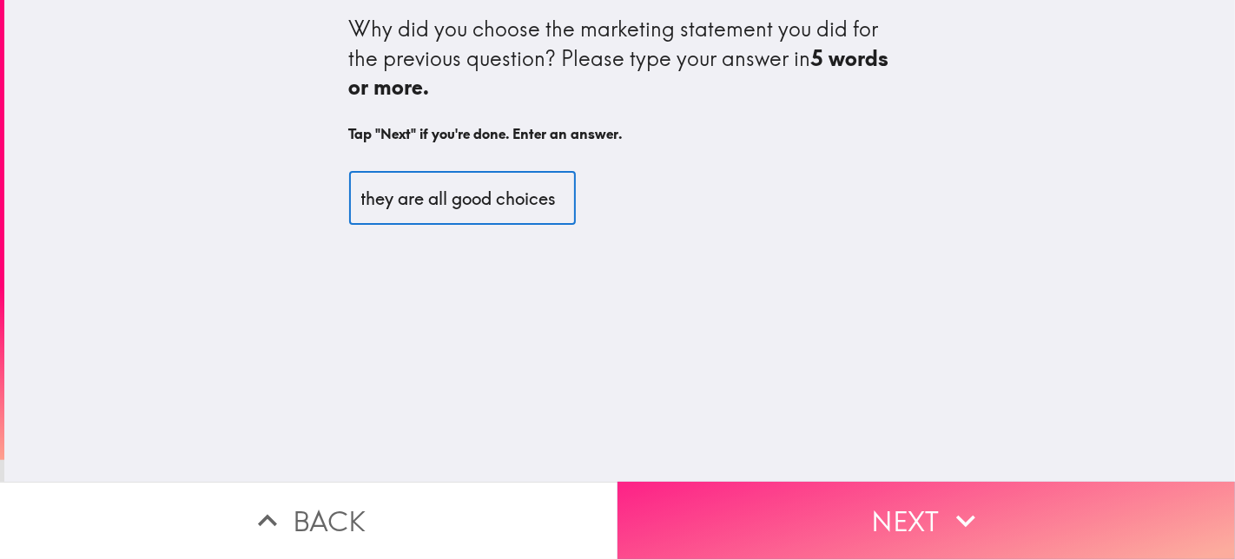
type input "they are all good choices"
click at [913, 499] on button "Next" at bounding box center [927, 520] width 618 height 77
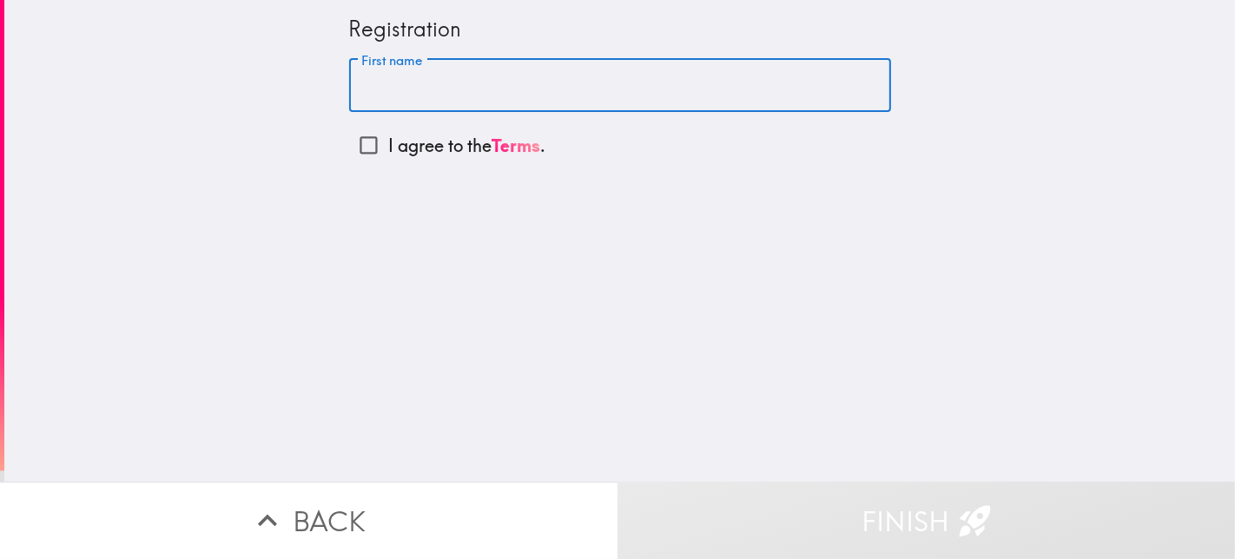
click at [516, 82] on input "First name" at bounding box center [620, 86] width 542 height 54
type input "[PERSON_NAME]"
click at [349, 146] on input "I agree to the Terms ." at bounding box center [368, 145] width 39 height 39
checkbox input "true"
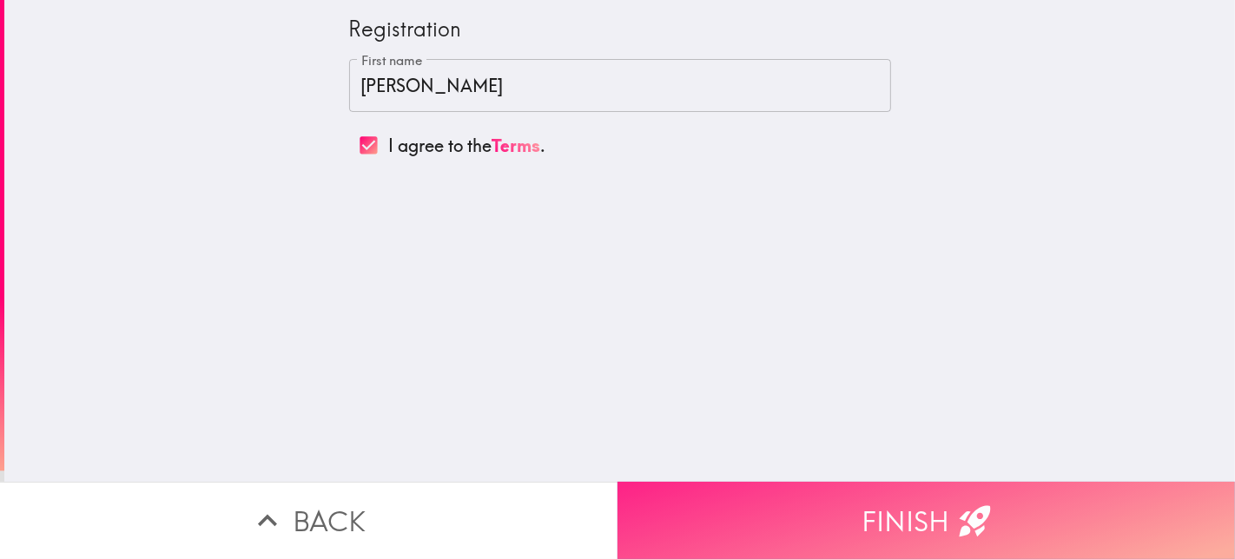
click at [923, 502] on button "Finish" at bounding box center [927, 520] width 618 height 77
